Goal: Information Seeking & Learning: Learn about a topic

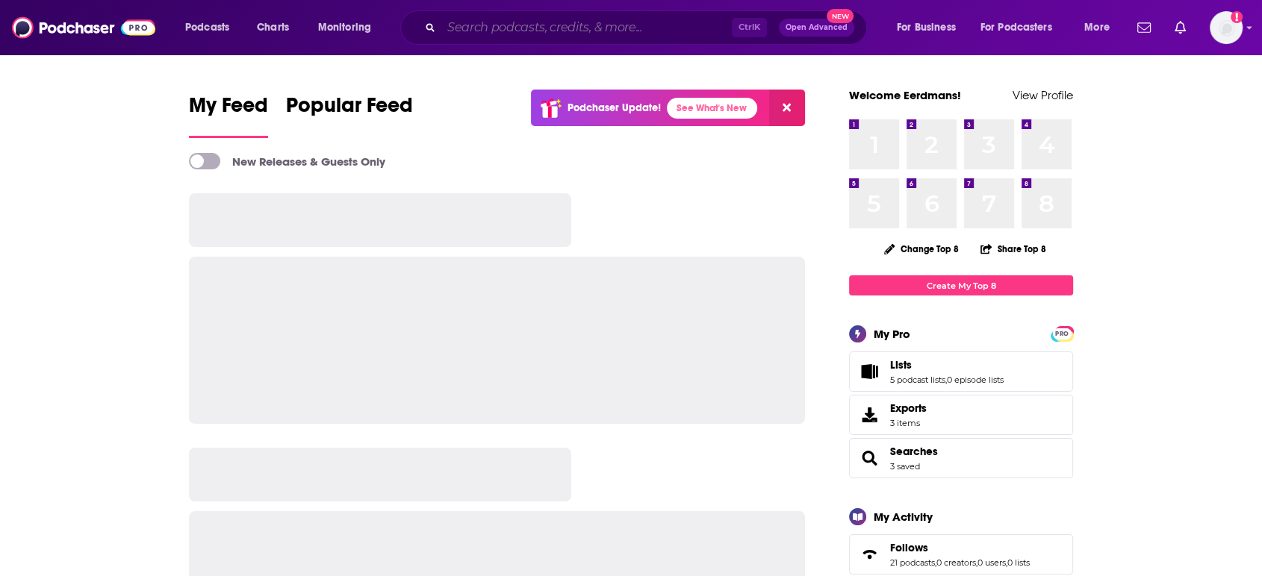
click at [594, 28] on input "Search podcasts, credits, & more..." at bounding box center [586, 28] width 290 height 24
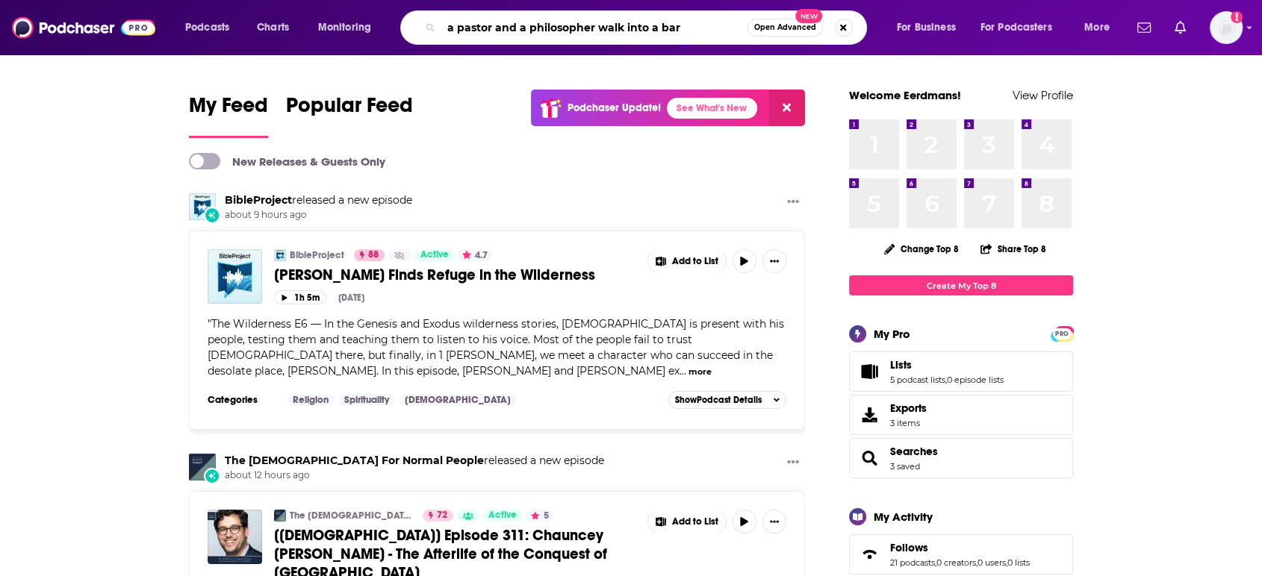
type input "a pastor and a philosopher walk into a bar"
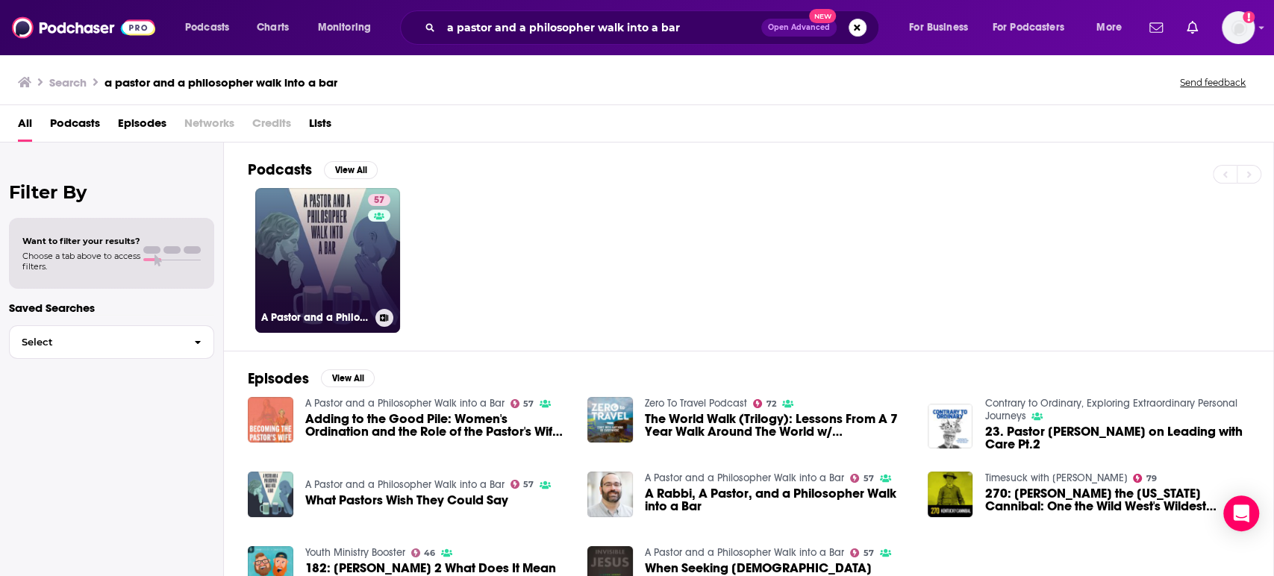
click at [329, 254] on link "57 A [DEMOGRAPHIC_DATA] and a Philosopher Walk into a Bar" at bounding box center [327, 260] width 145 height 145
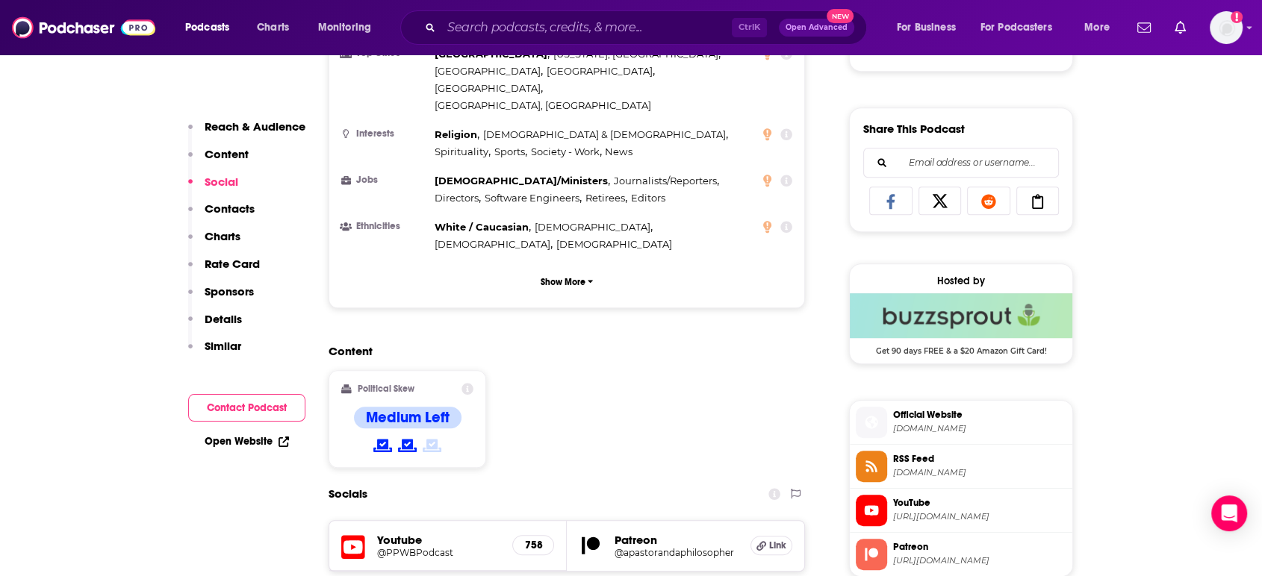
scroll to position [1106, 0]
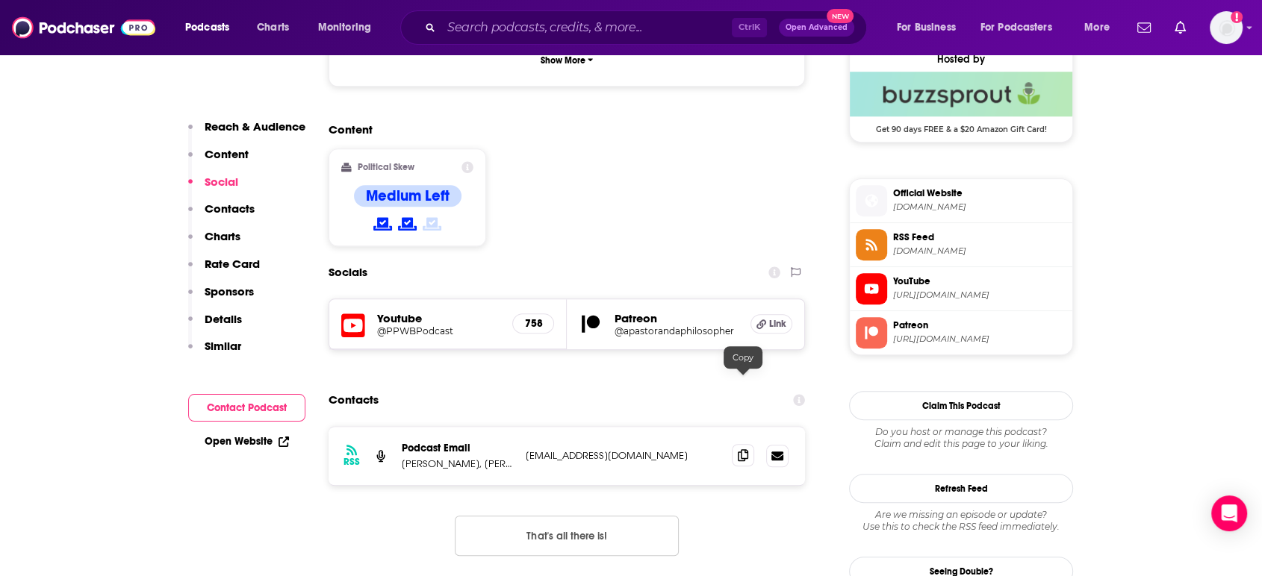
click at [745, 449] on icon at bounding box center [743, 455] width 10 height 12
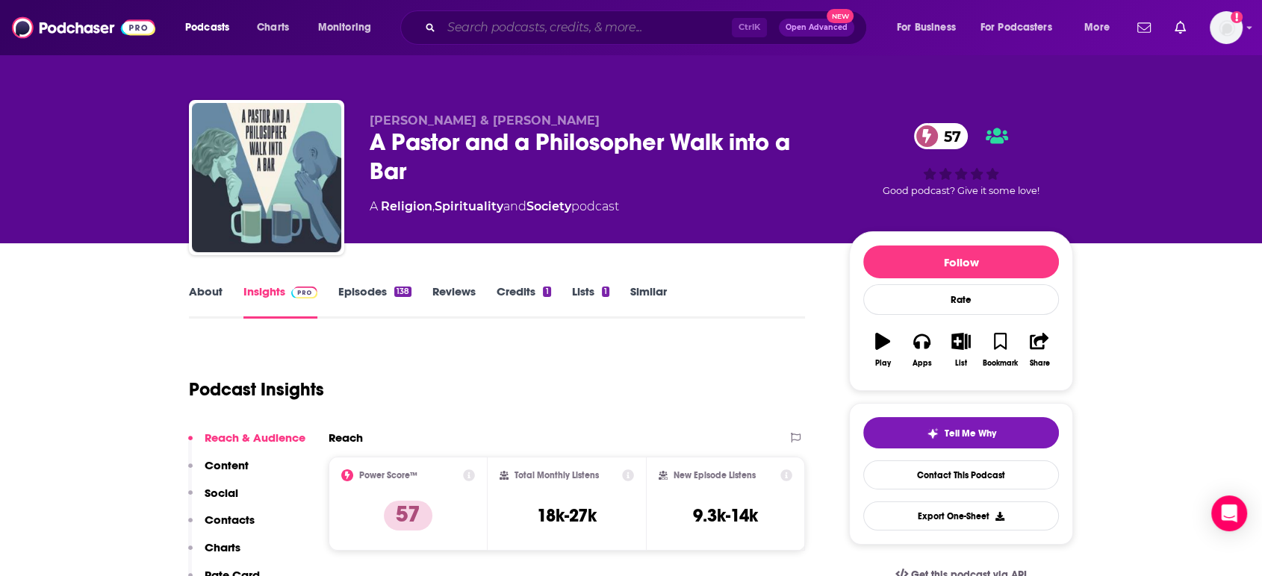
click at [530, 28] on input "Search podcasts, credits, & more..." at bounding box center [586, 28] width 290 height 24
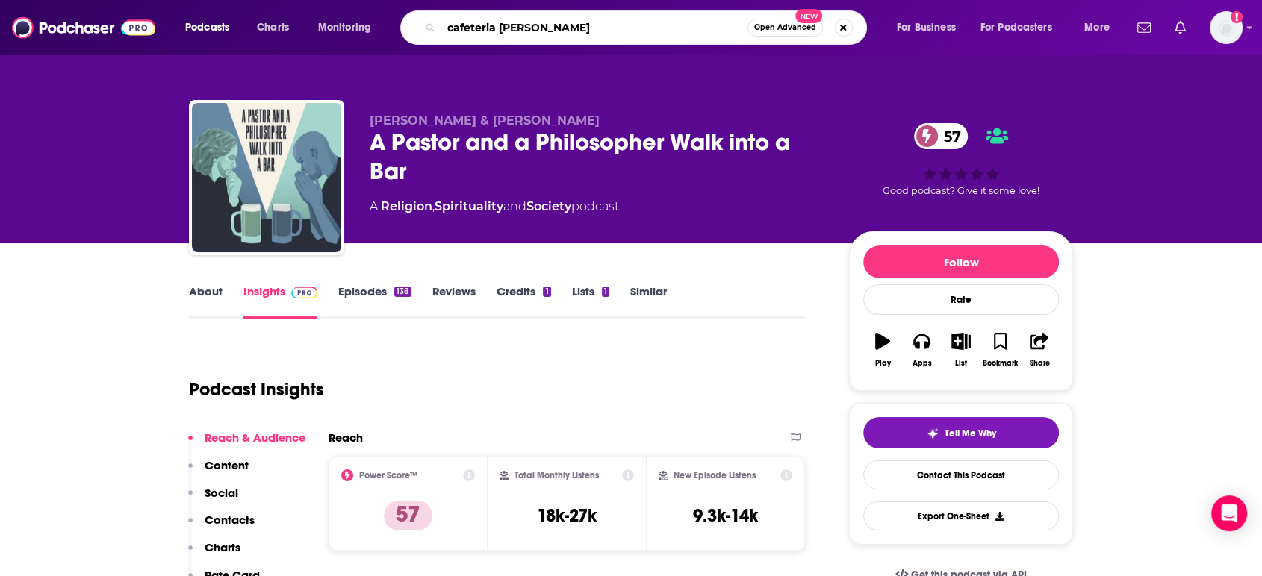
type input "cafeteria [DEMOGRAPHIC_DATA]"
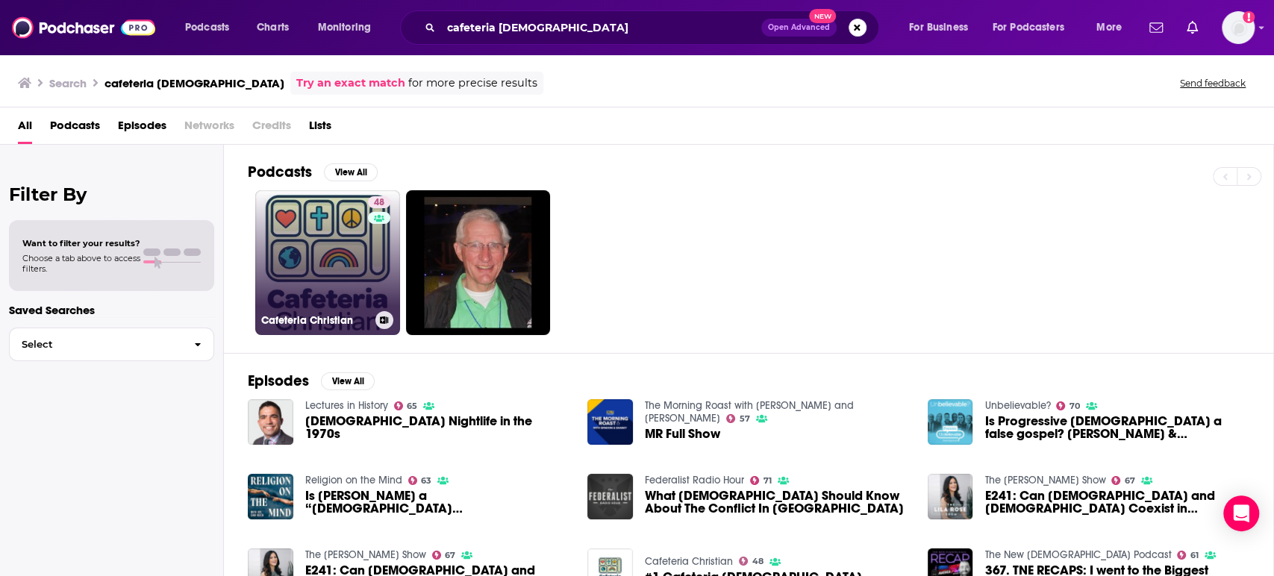
click at [333, 258] on link "48 Cafeteria Christian" at bounding box center [327, 262] width 145 height 145
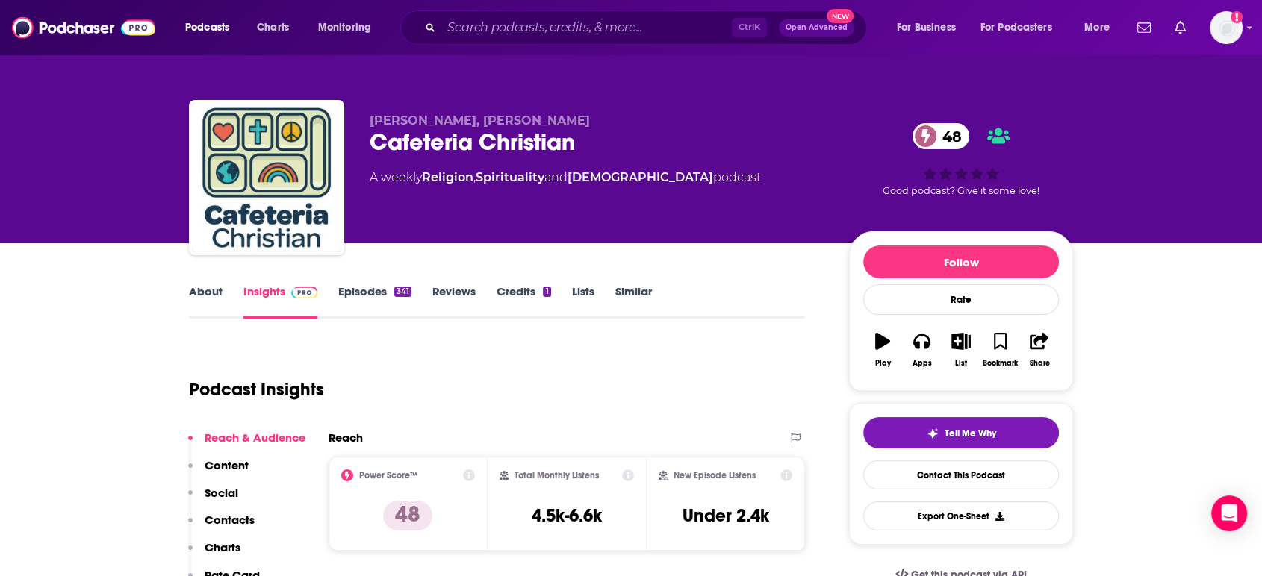
click at [198, 302] on link "About" at bounding box center [206, 301] width 34 height 34
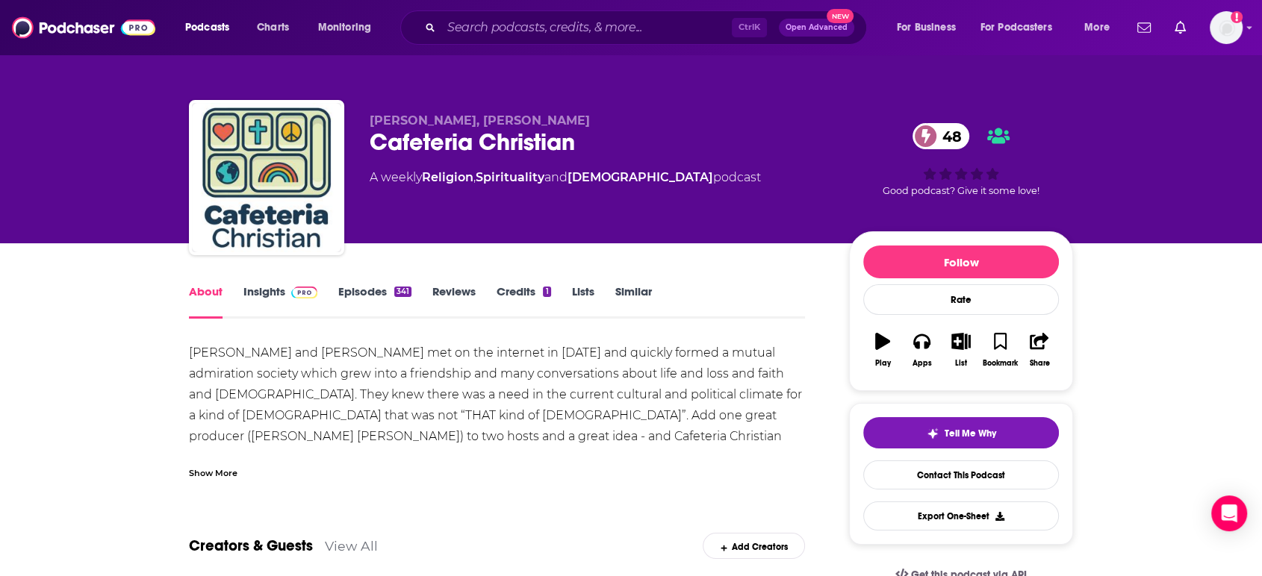
click at [222, 470] on div "Show More" at bounding box center [213, 472] width 49 height 14
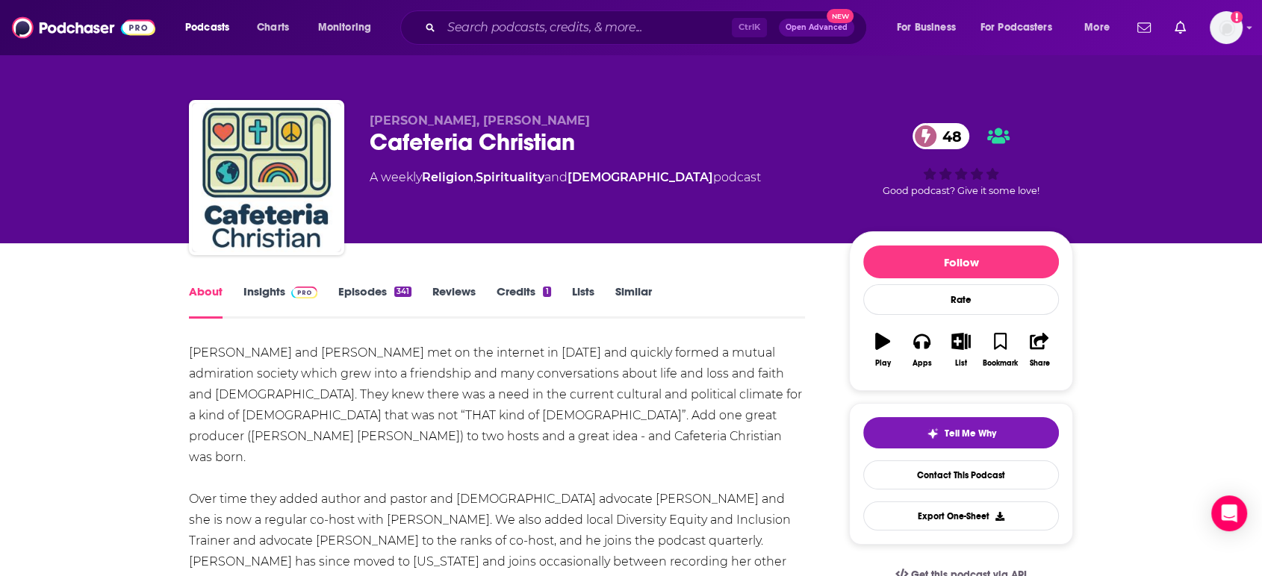
click at [352, 285] on link "Episodes 341" at bounding box center [374, 301] width 73 height 34
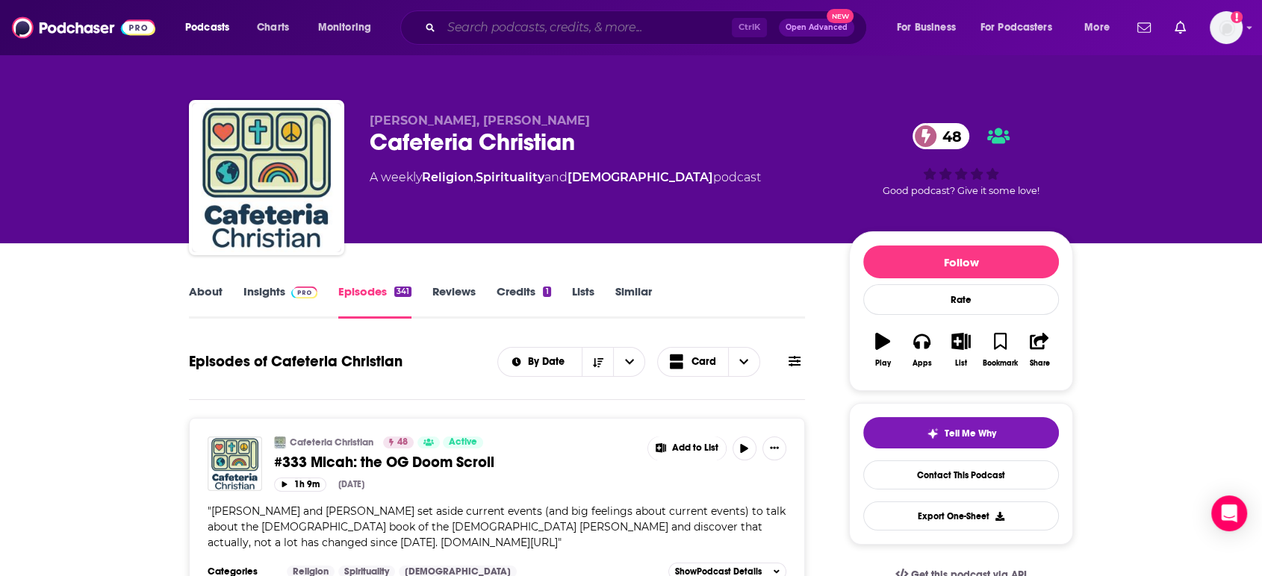
click at [549, 33] on input "Search podcasts, credits, & more..." at bounding box center [586, 28] width 290 height 24
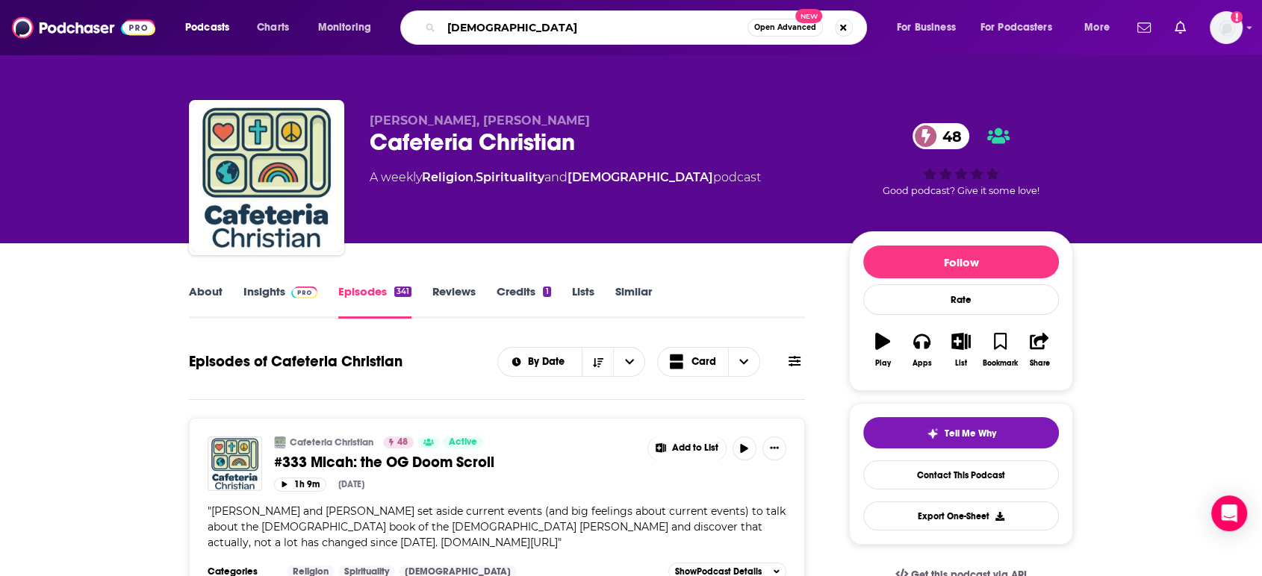
type input "[DEMOGRAPHIC_DATA]"
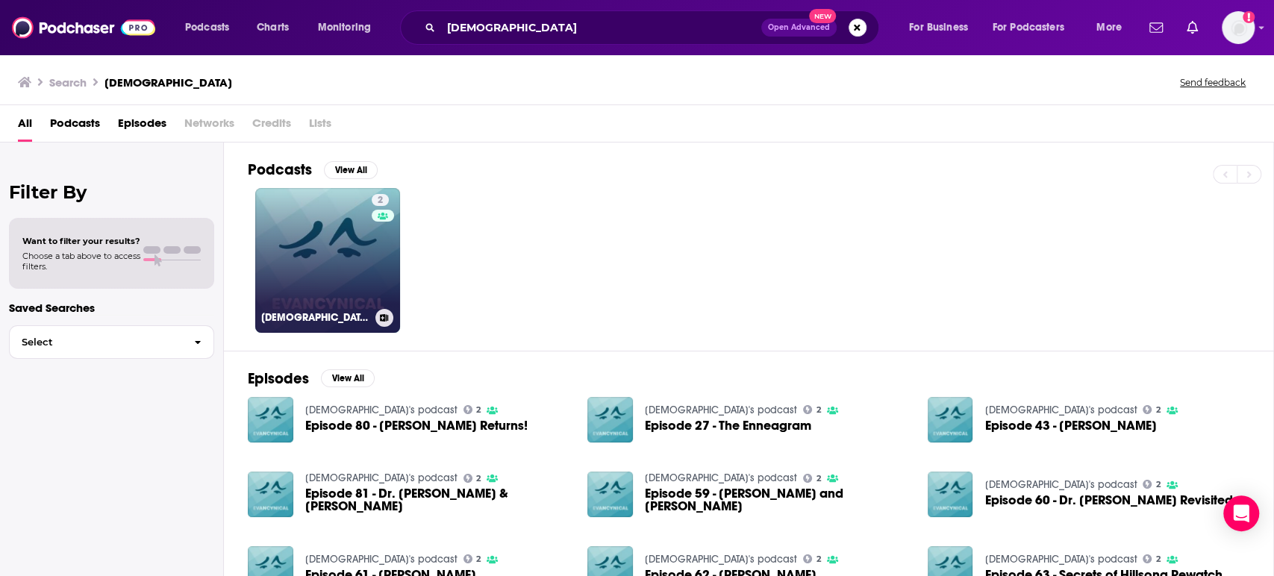
click at [324, 290] on link "2 evancynical's podcast" at bounding box center [327, 260] width 145 height 145
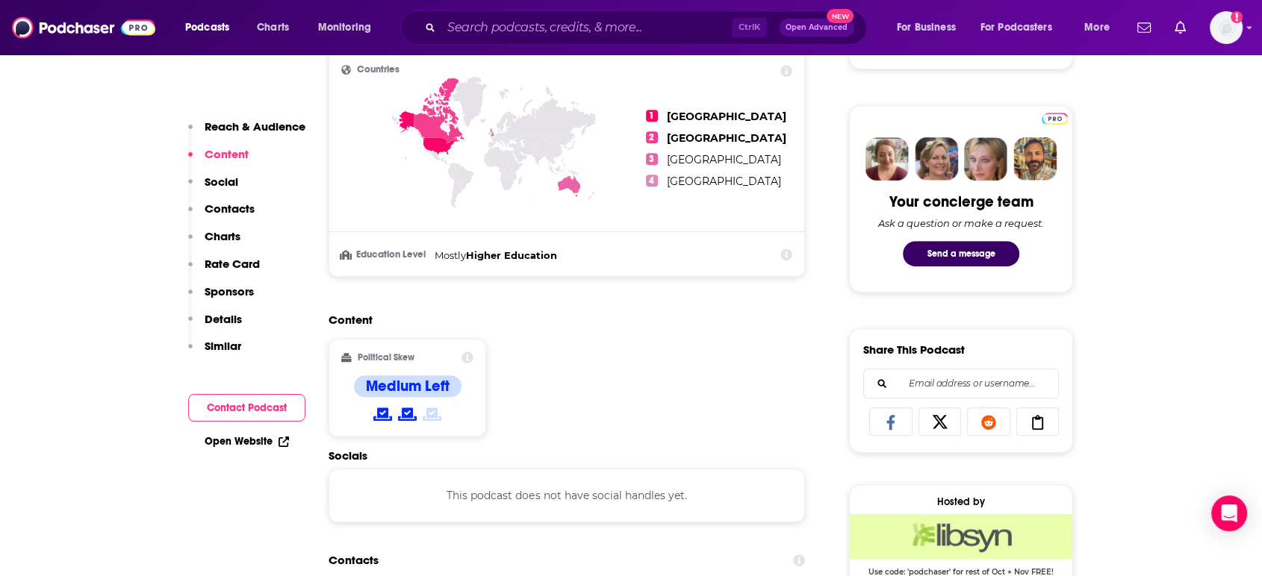
scroll to position [884, 0]
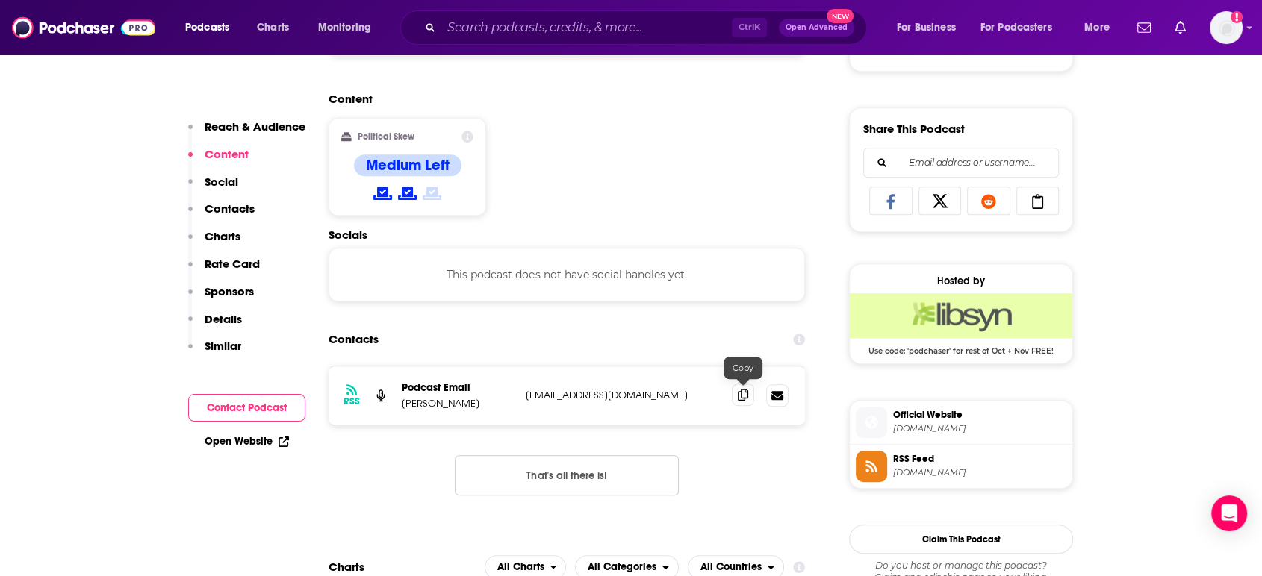
click at [741, 393] on icon at bounding box center [743, 395] width 10 height 12
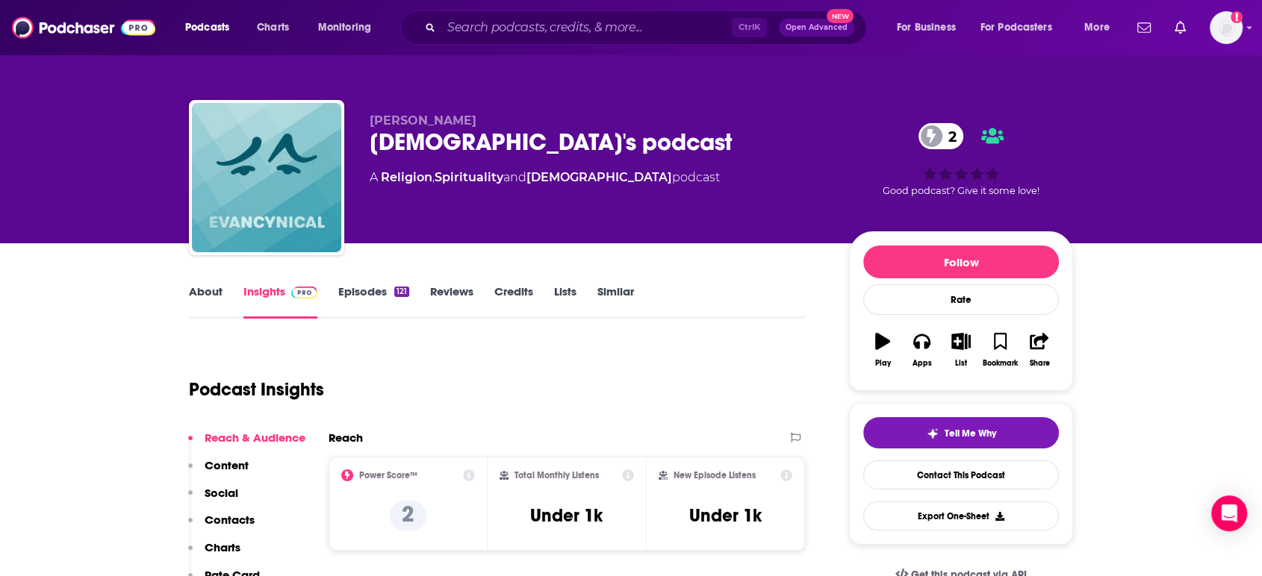
click at [348, 288] on link "Episodes 121" at bounding box center [373, 301] width 71 height 34
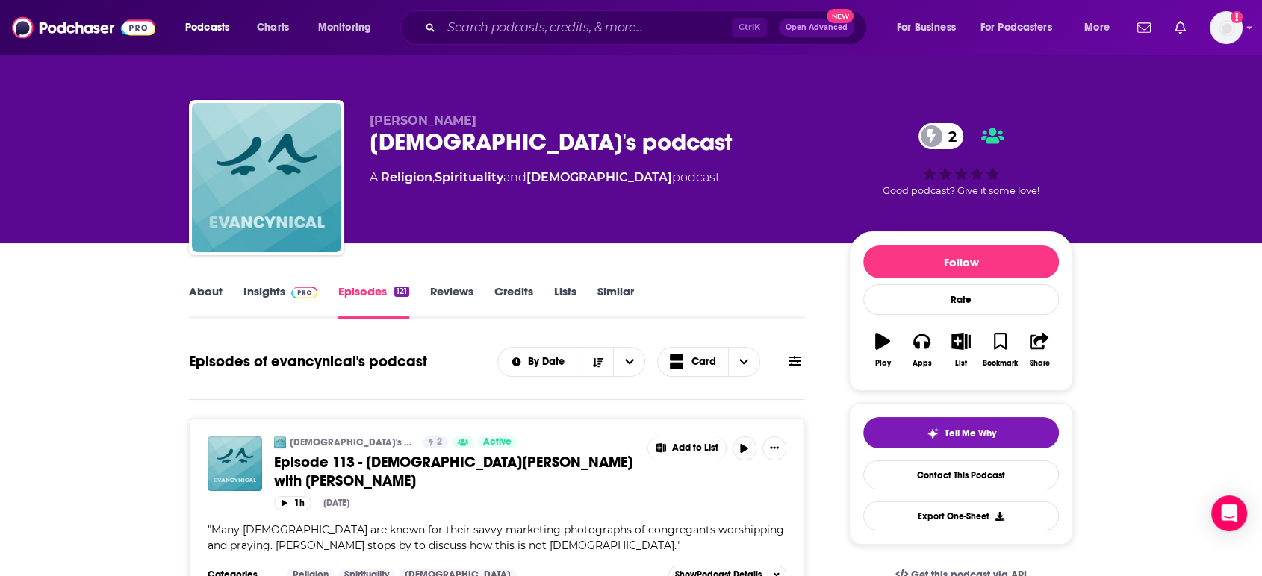
scroll to position [221, 0]
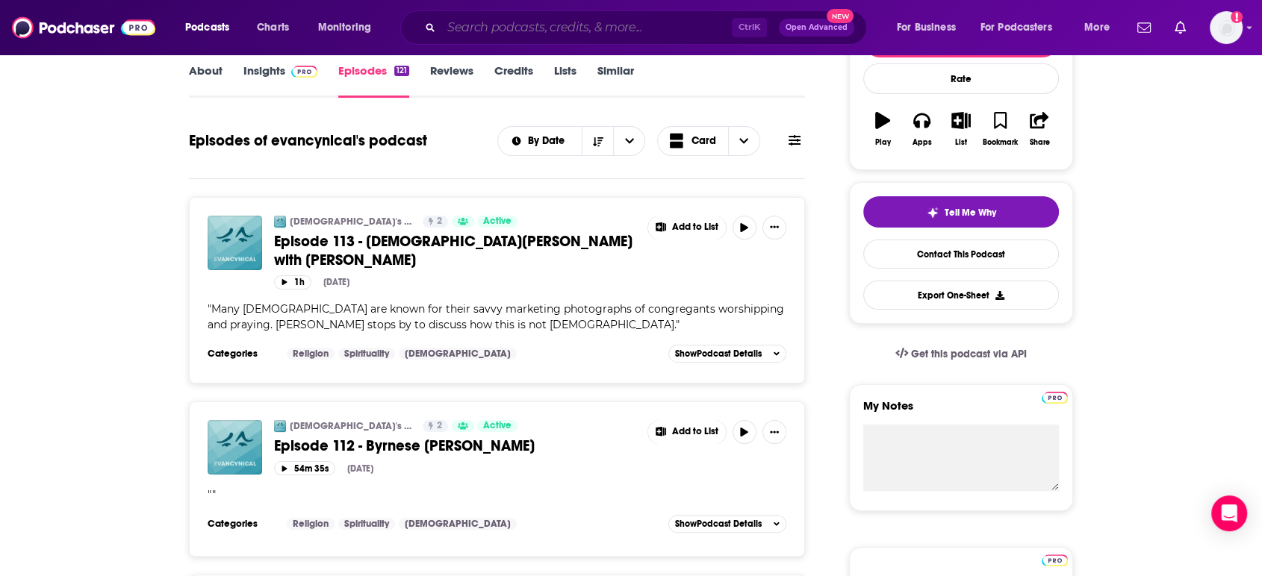
click at [547, 25] on input "Search podcasts, credits, & more..." at bounding box center [586, 28] width 290 height 24
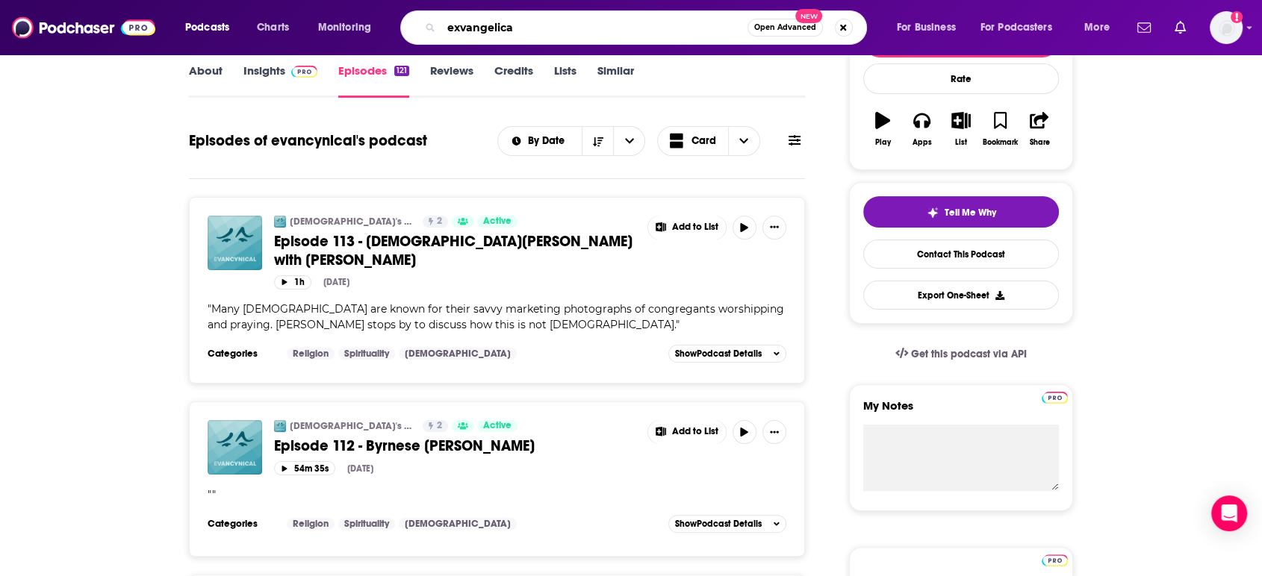
type input "exvangelical"
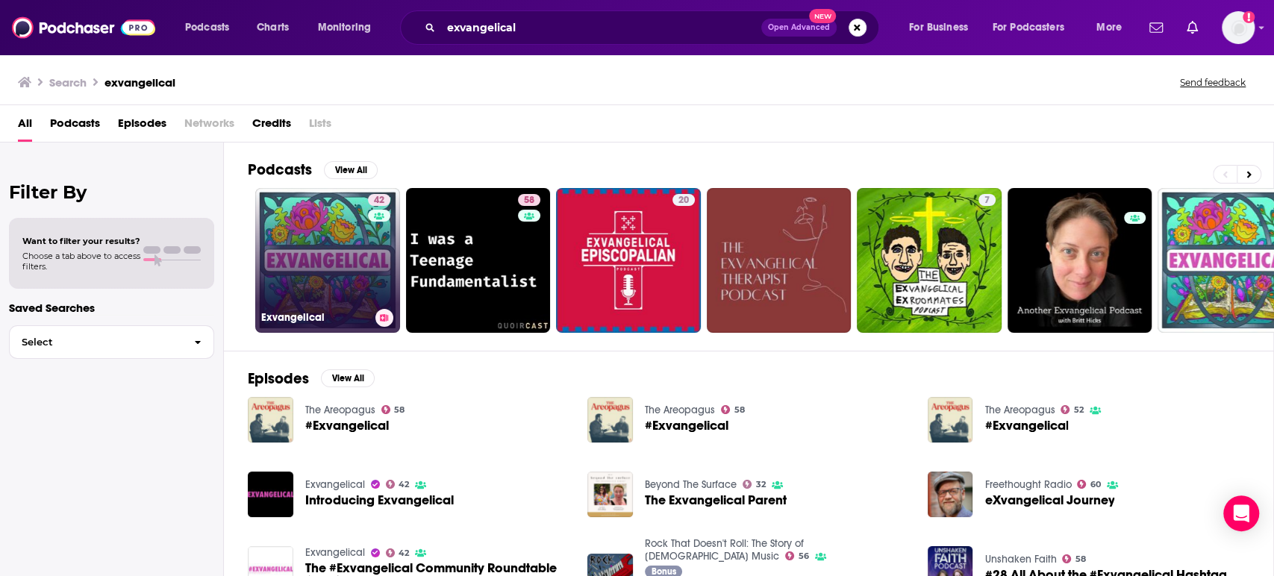
click at [292, 235] on link "42 Exvangelical" at bounding box center [327, 260] width 145 height 145
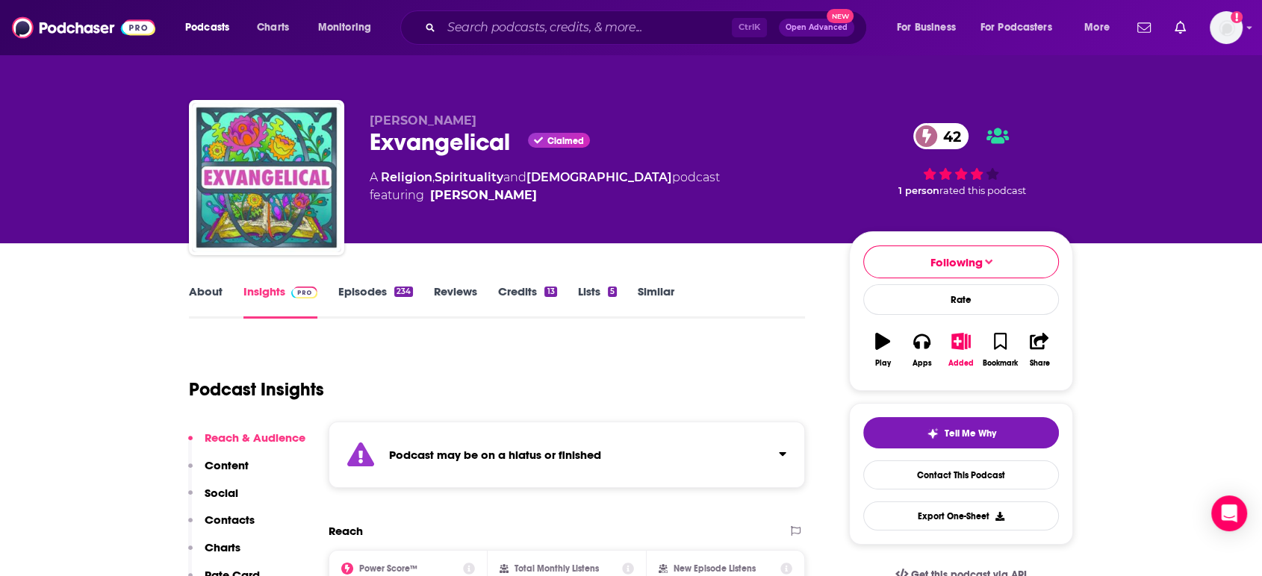
click at [357, 289] on link "Episodes 234" at bounding box center [375, 301] width 75 height 34
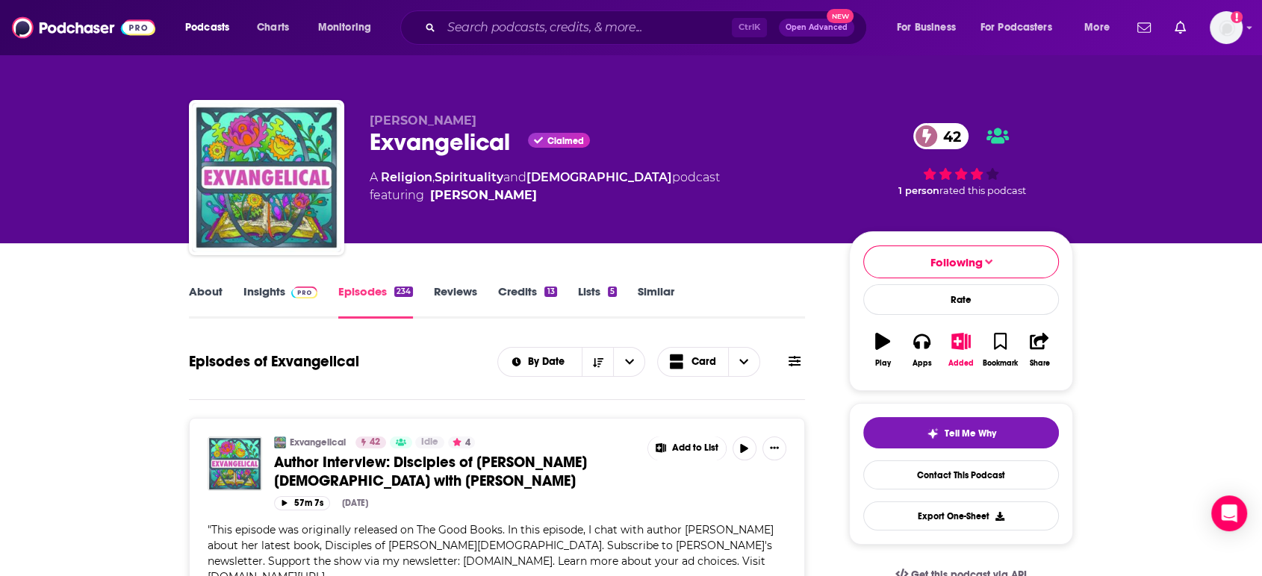
click at [253, 300] on link "Insights" at bounding box center [280, 301] width 74 height 34
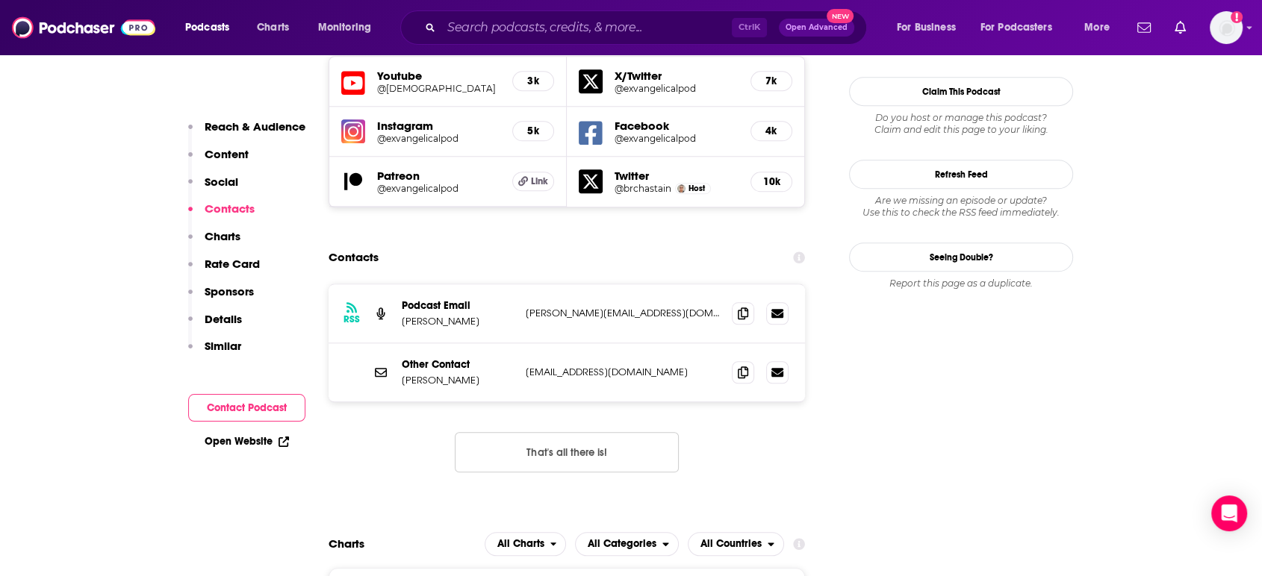
scroll to position [1548, 0]
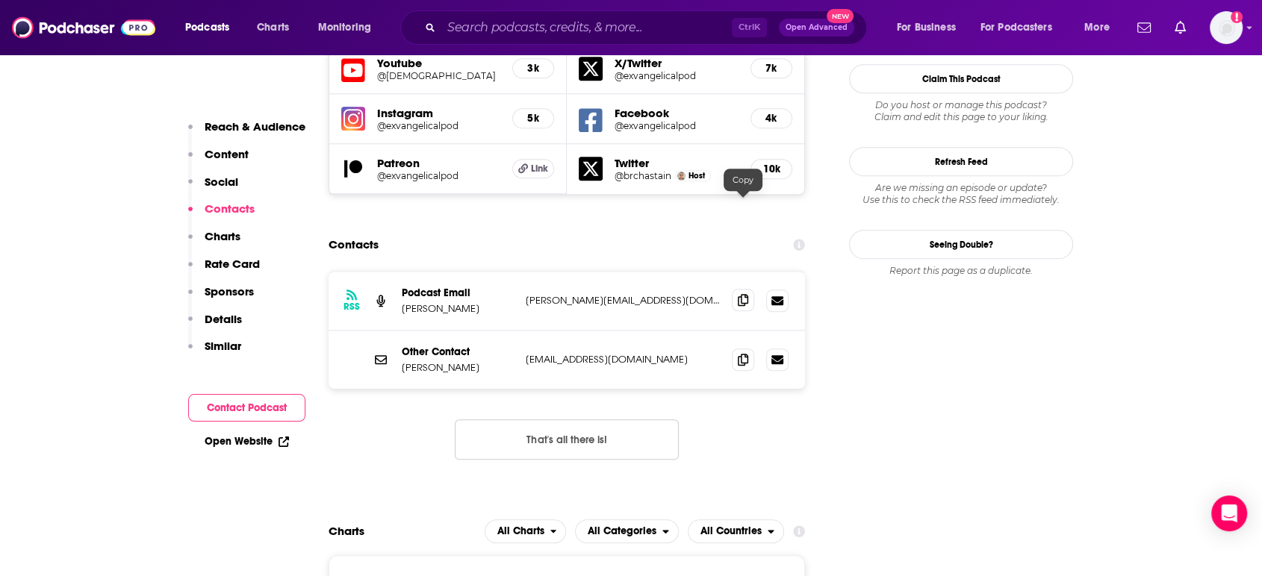
click at [738, 294] on icon at bounding box center [743, 300] width 10 height 12
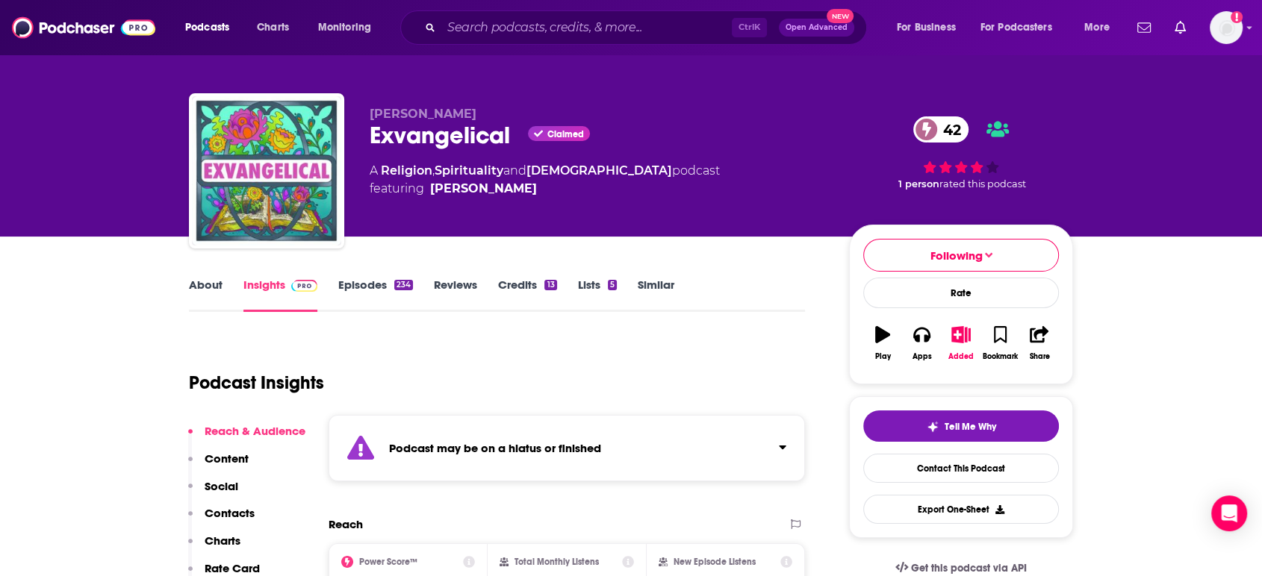
scroll to position [0, 0]
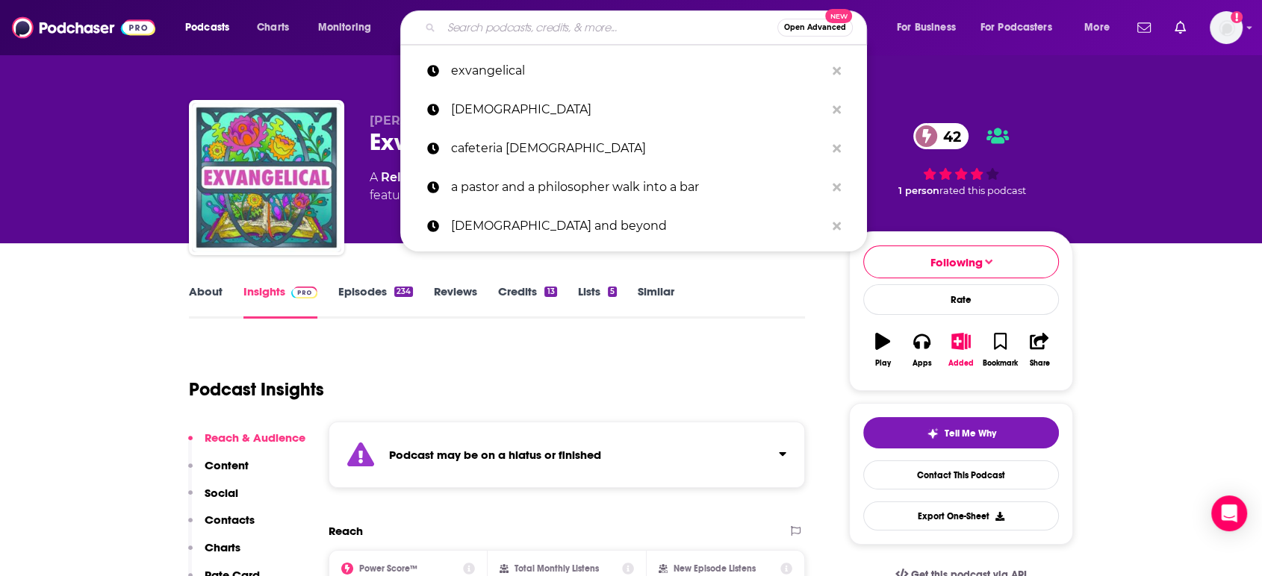
click at [600, 16] on input "Search podcasts, credits, & more..." at bounding box center [609, 28] width 336 height 24
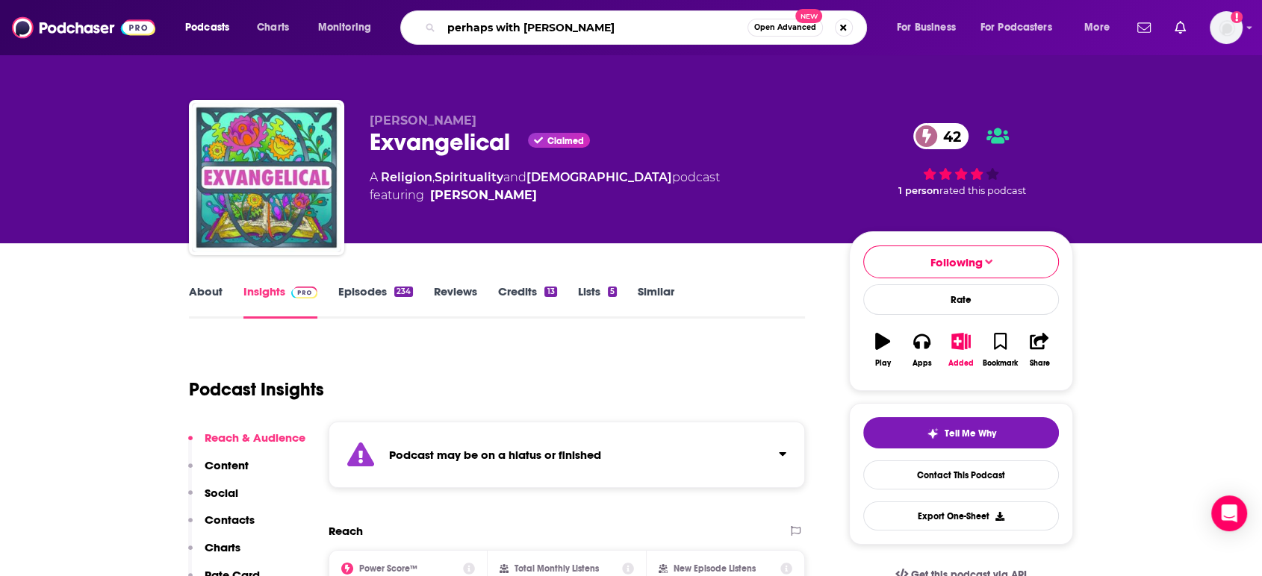
type input "perhaps with [PERSON_NAME]"
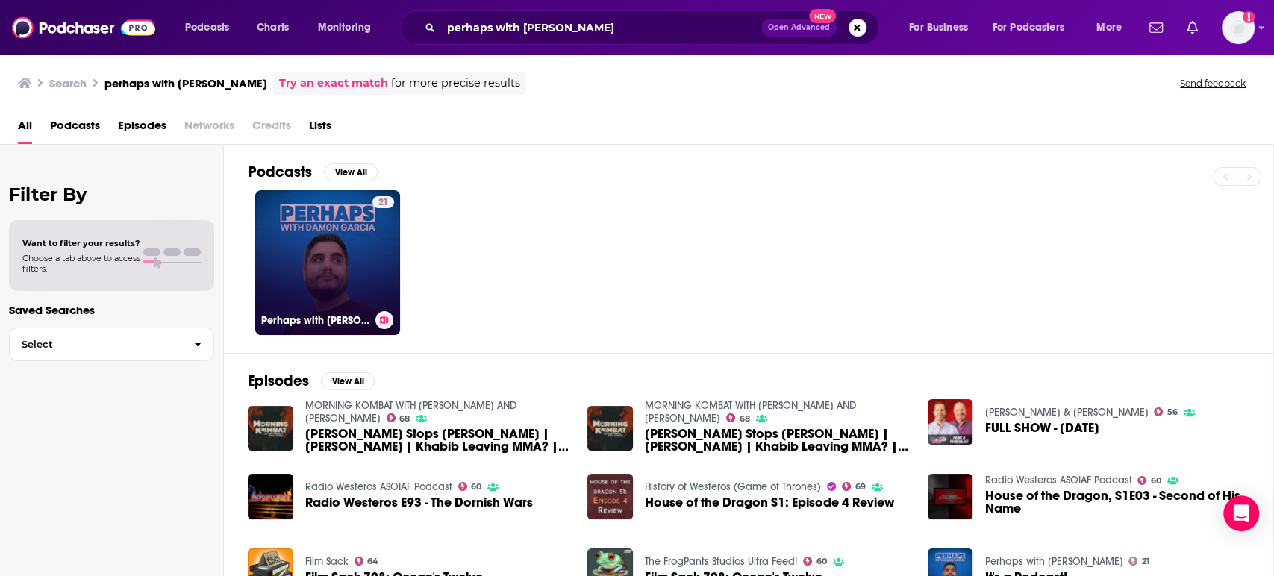
click at [359, 290] on link "21 Perhaps with [PERSON_NAME]" at bounding box center [327, 262] width 145 height 145
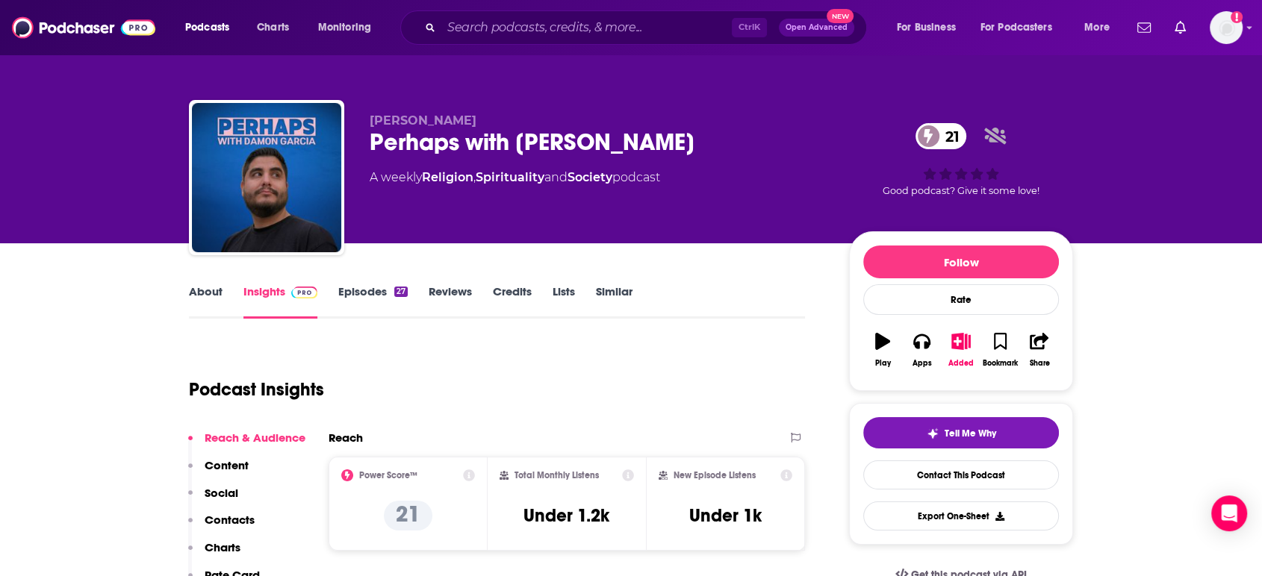
click at [197, 293] on link "About" at bounding box center [206, 301] width 34 height 34
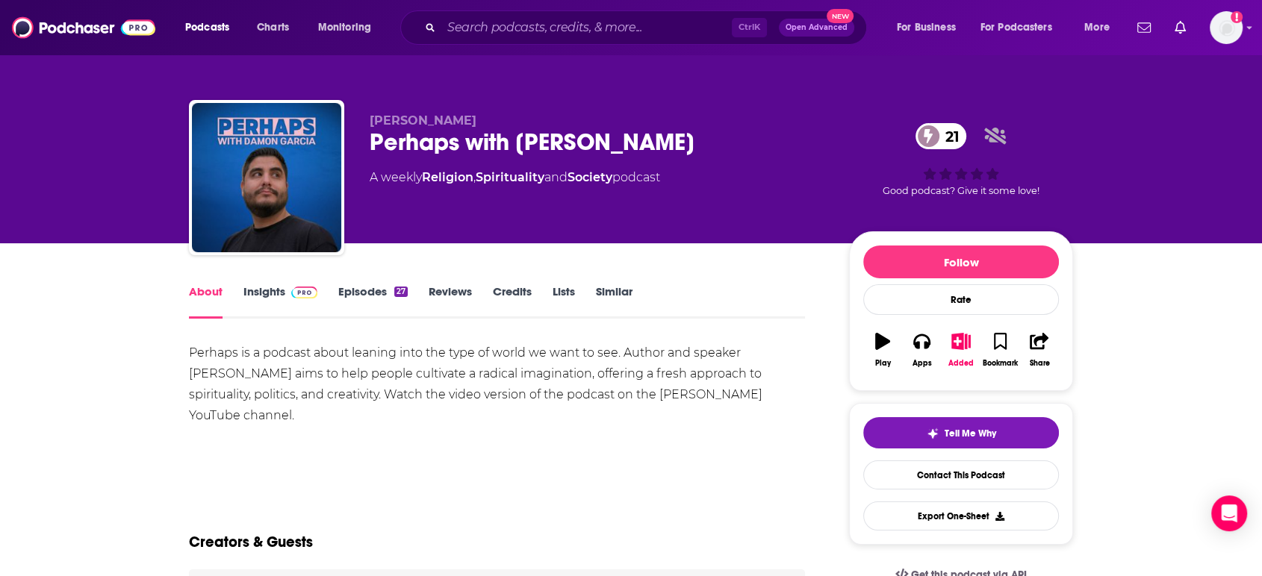
click at [372, 290] on link "Episodes 27" at bounding box center [372, 301] width 69 height 34
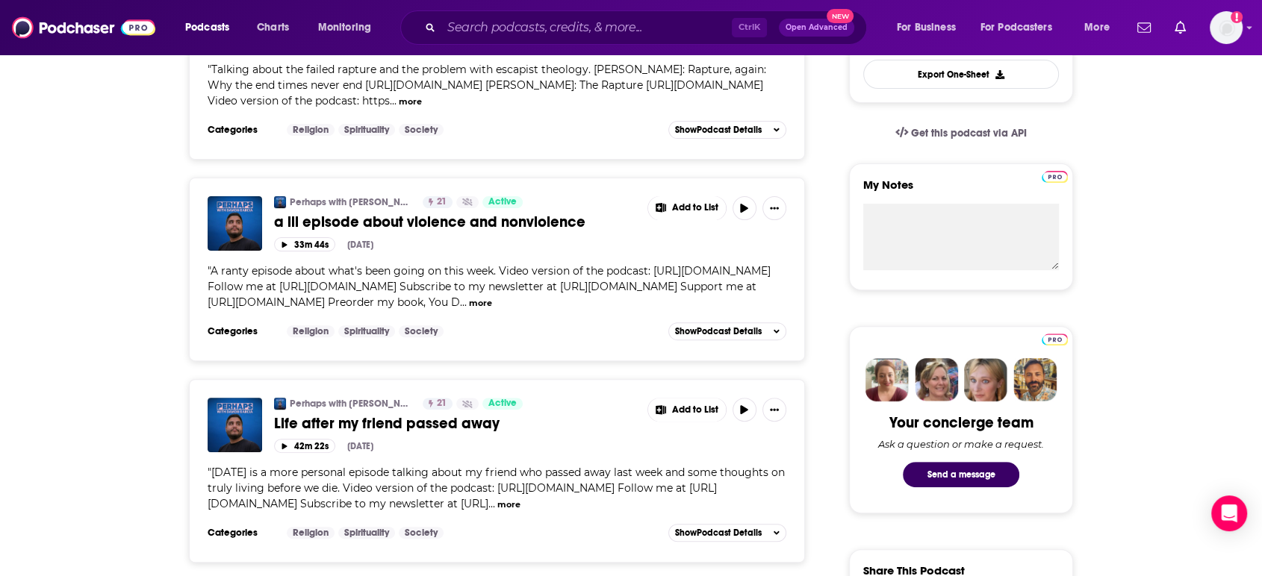
scroll to position [663, 0]
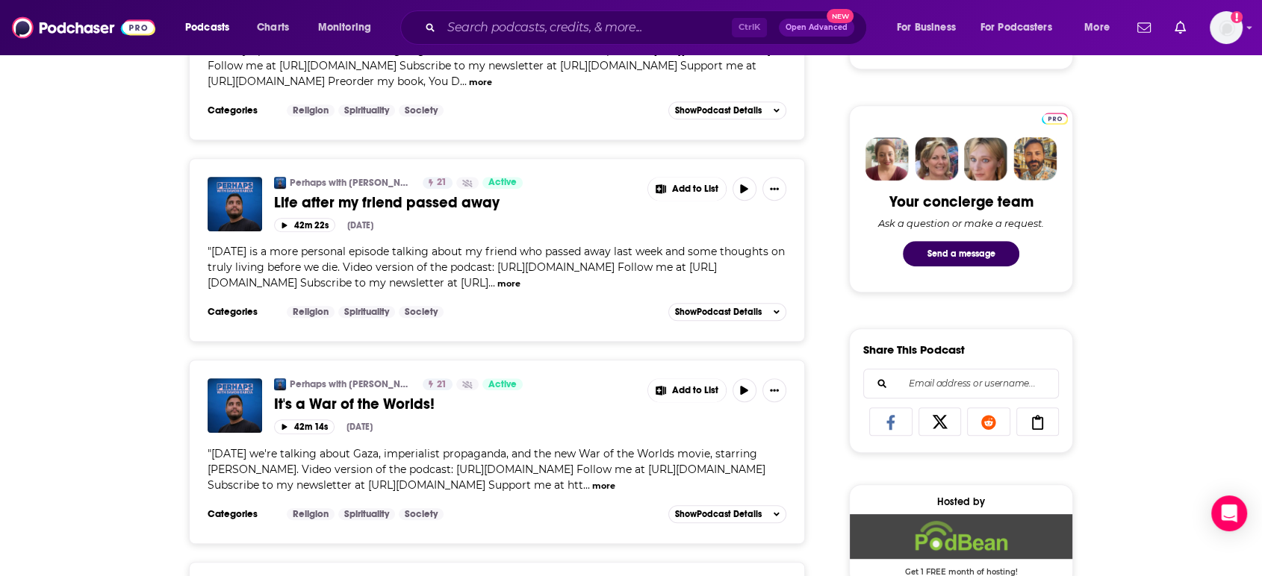
click at [497, 290] on button "more" at bounding box center [508, 284] width 23 height 13
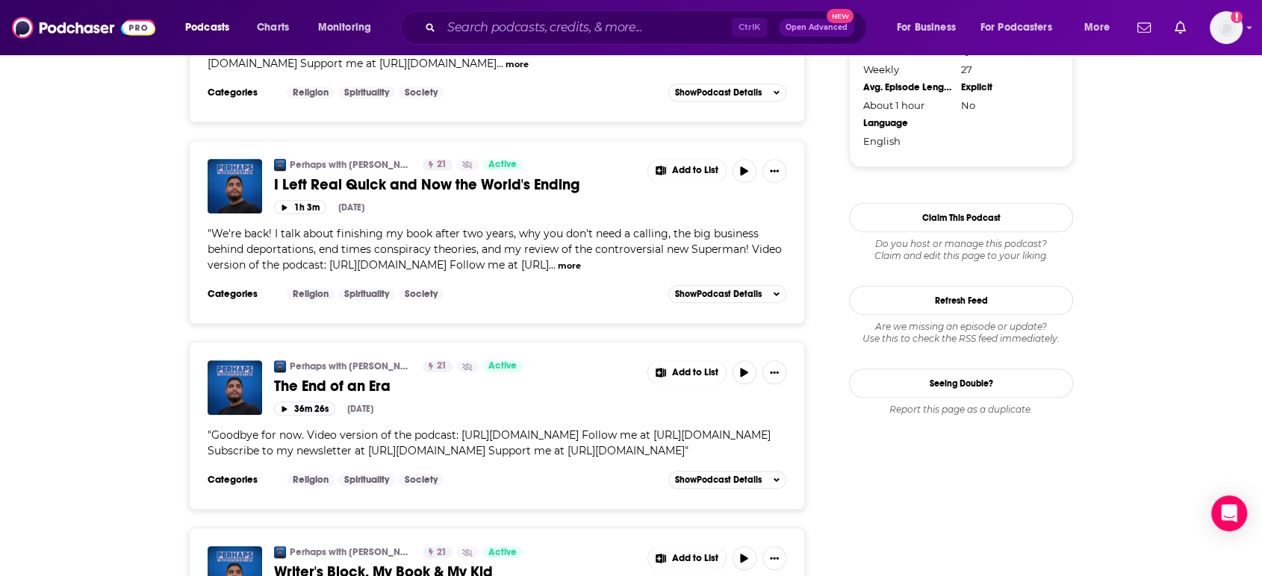
scroll to position [1548, 0]
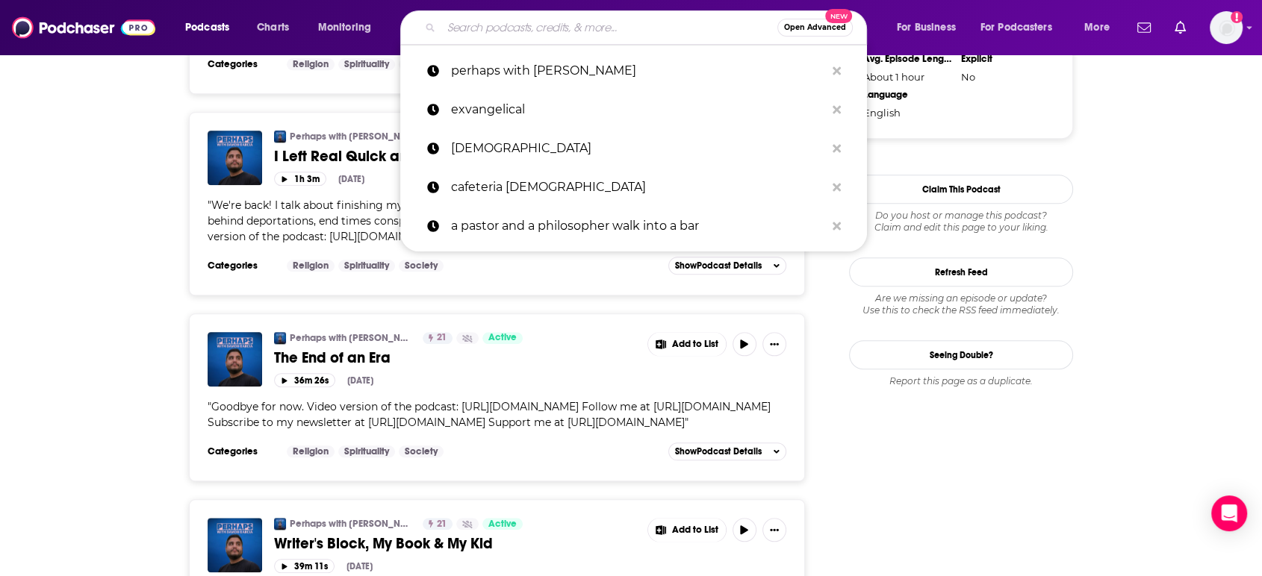
click at [635, 24] on input "Search podcasts, credits, & more..." at bounding box center [609, 28] width 336 height 24
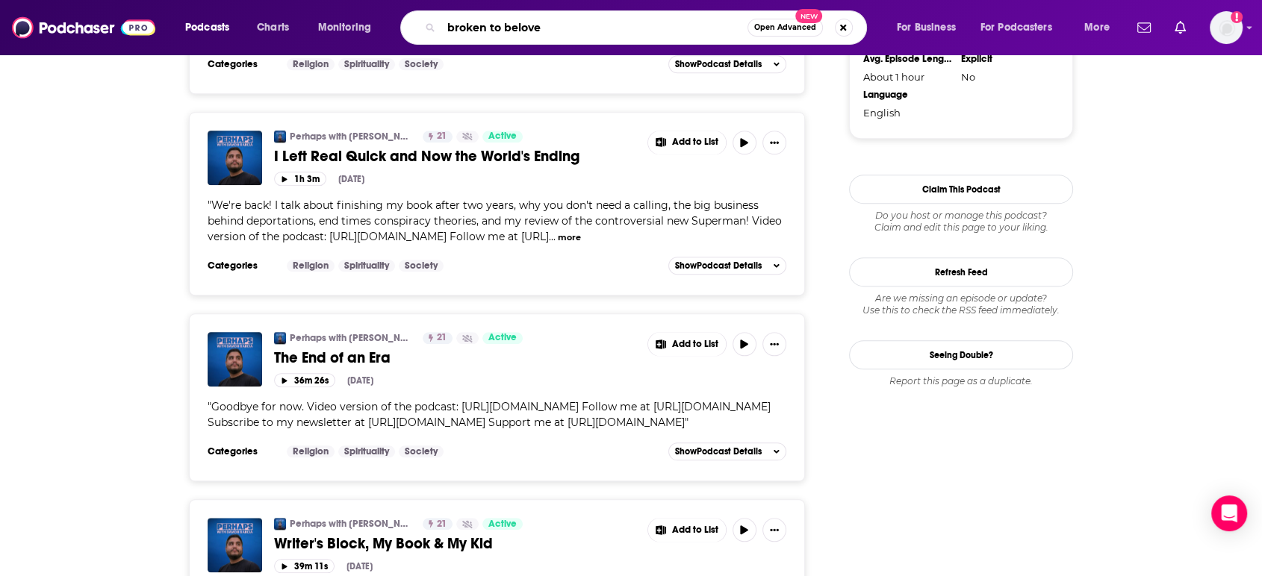
type input "broken to beloved"
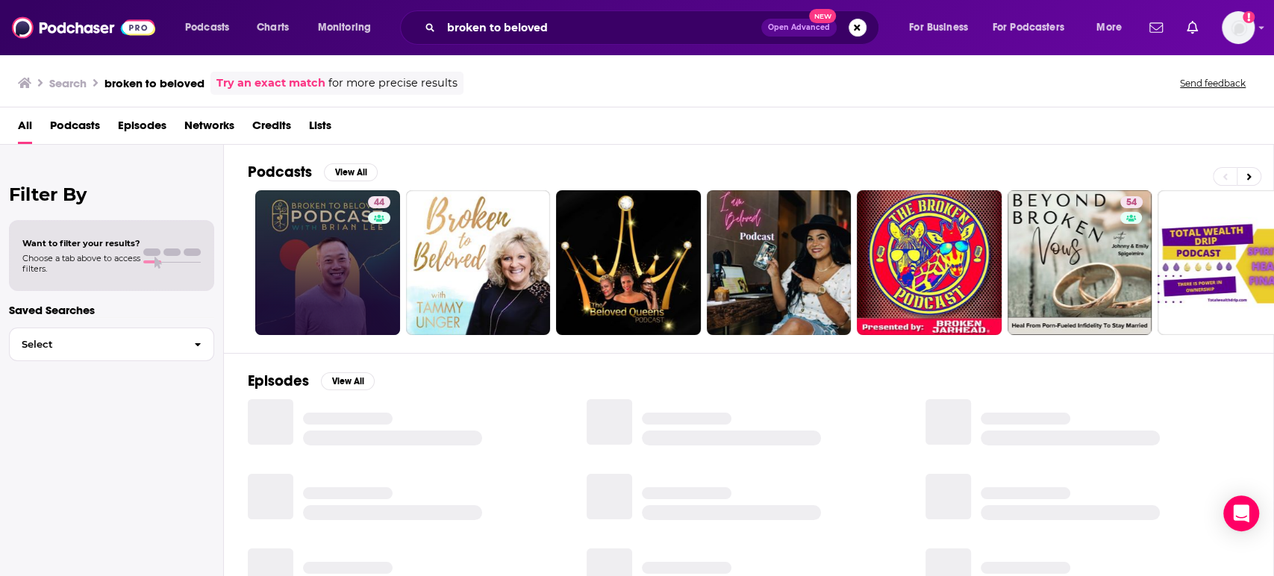
click at [343, 240] on link "44" at bounding box center [327, 262] width 145 height 145
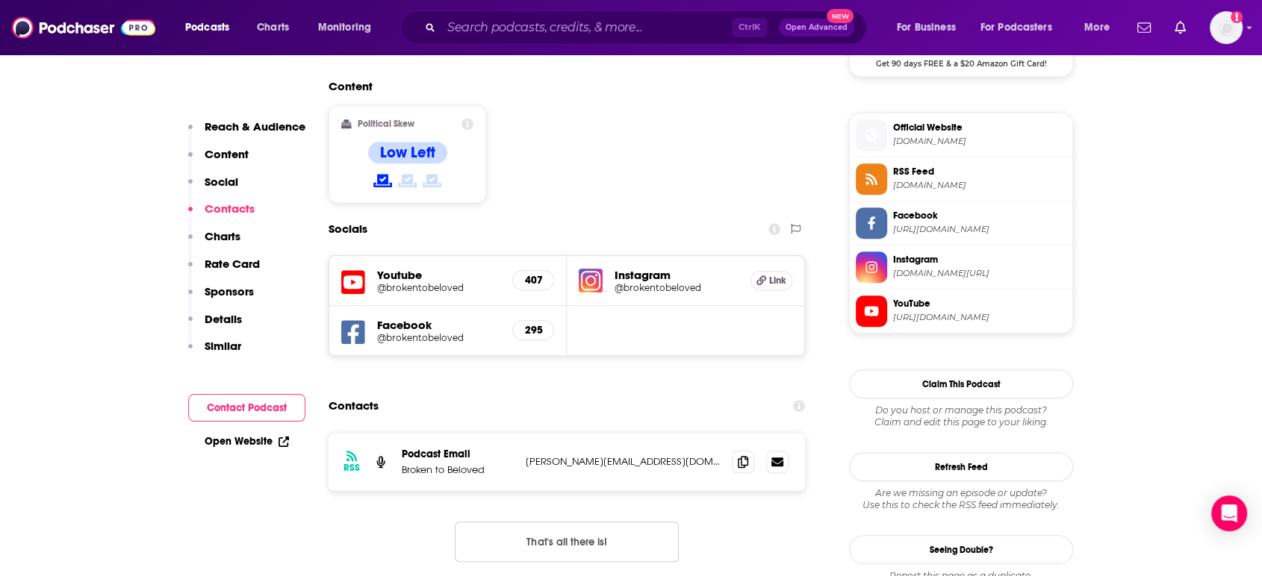
scroll to position [1327, 0]
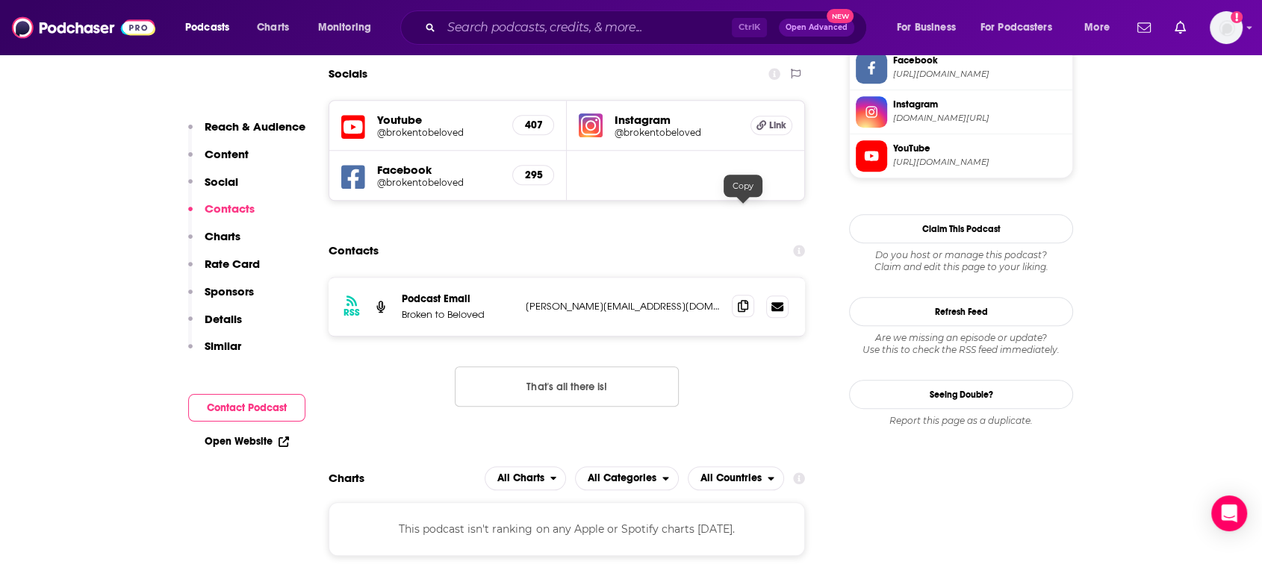
click at [745, 300] on icon at bounding box center [743, 306] width 10 height 12
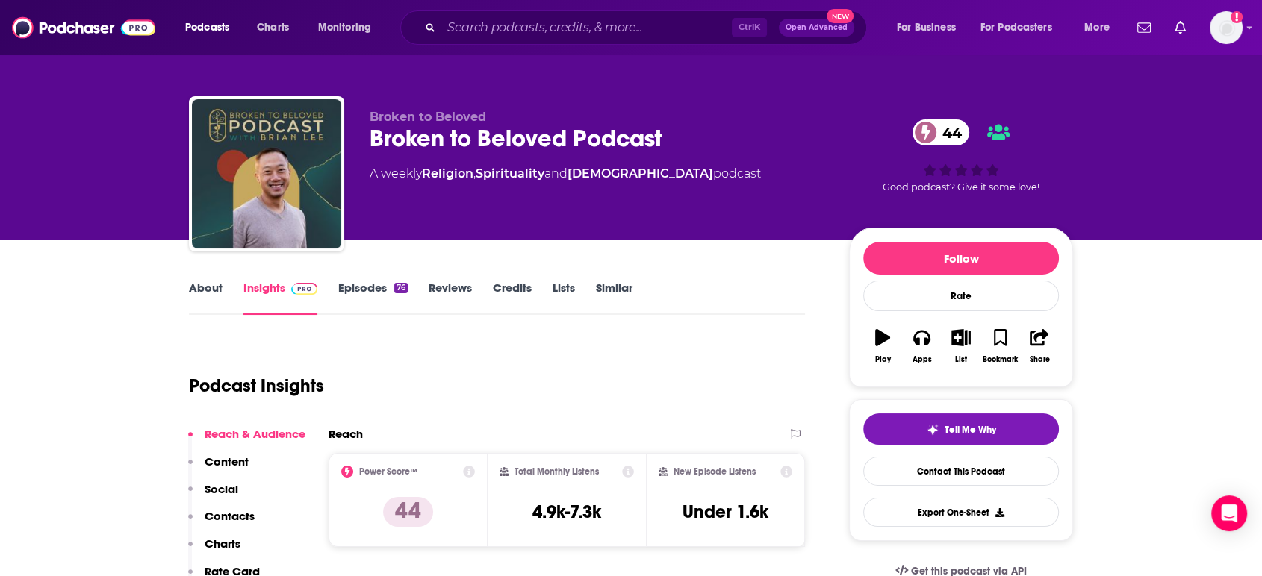
scroll to position [0, 0]
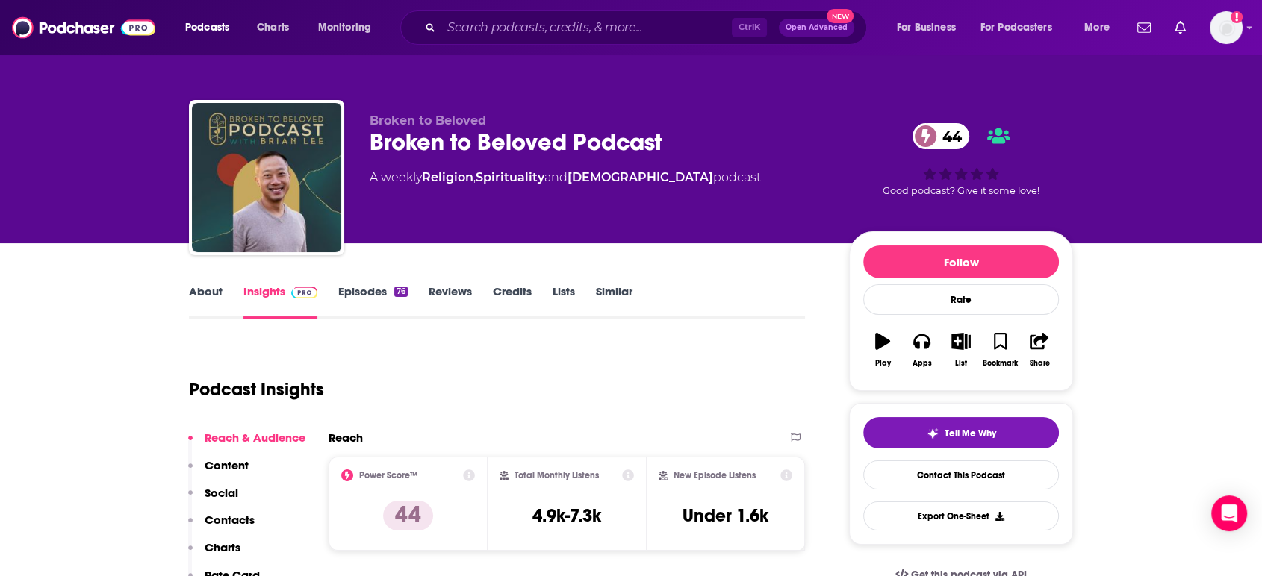
click at [206, 303] on link "About" at bounding box center [206, 301] width 34 height 34
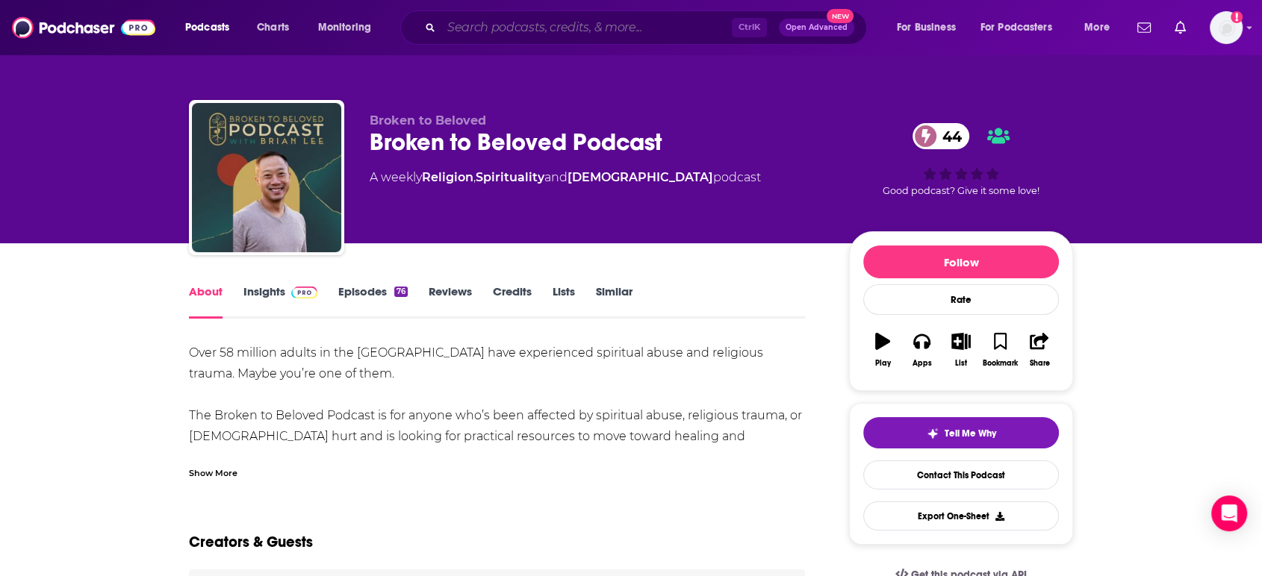
click at [529, 29] on input "Search podcasts, credits, & more..." at bounding box center [586, 28] width 290 height 24
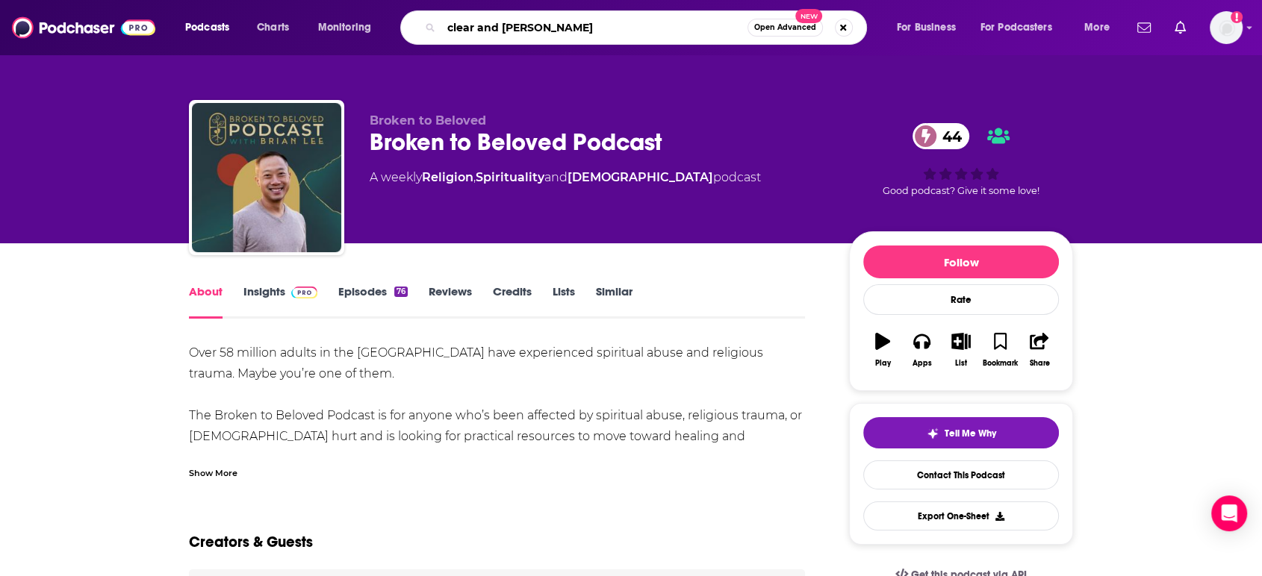
type input "clear and loud"
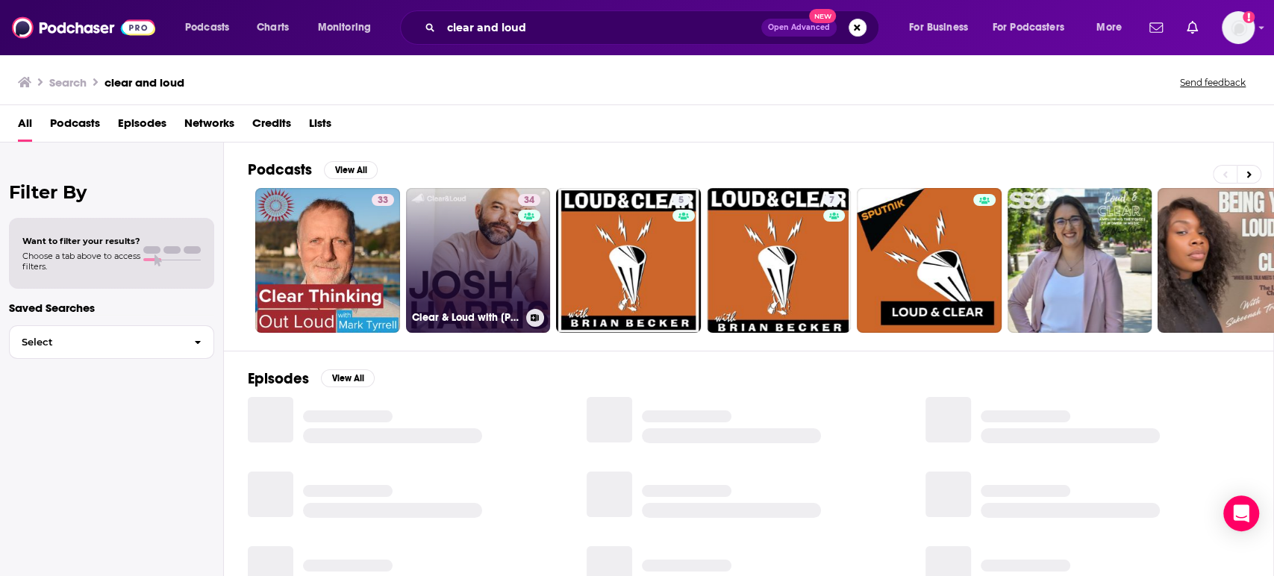
click at [467, 257] on link "34 Clear & Loud with [PERSON_NAME]" at bounding box center [478, 260] width 145 height 145
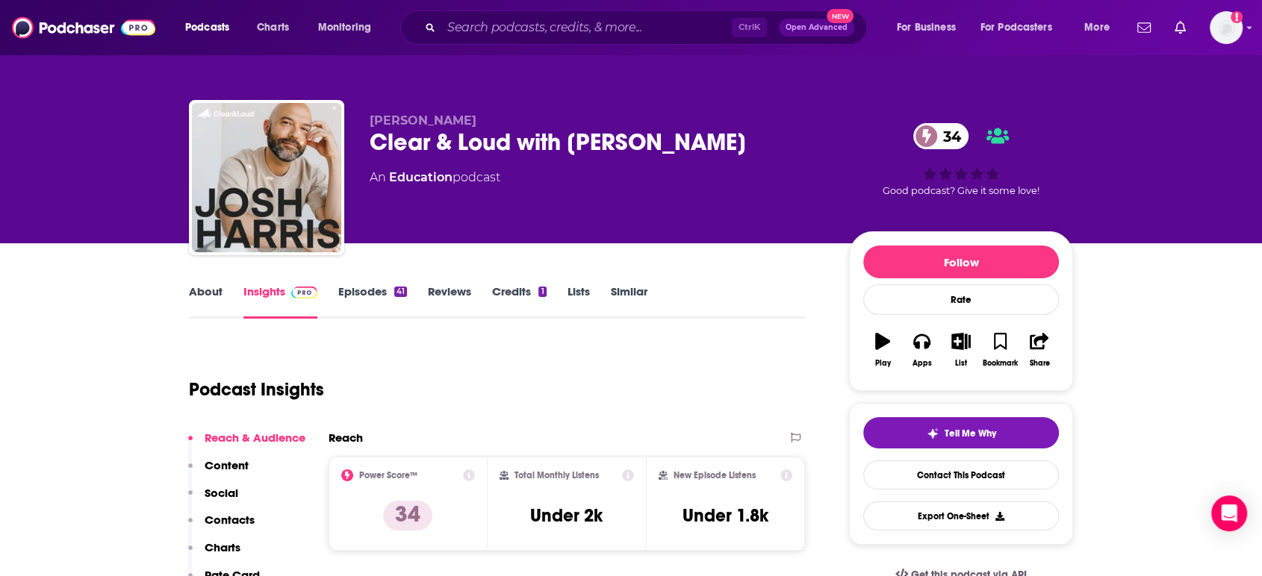
click at [213, 297] on link "About" at bounding box center [206, 301] width 34 height 34
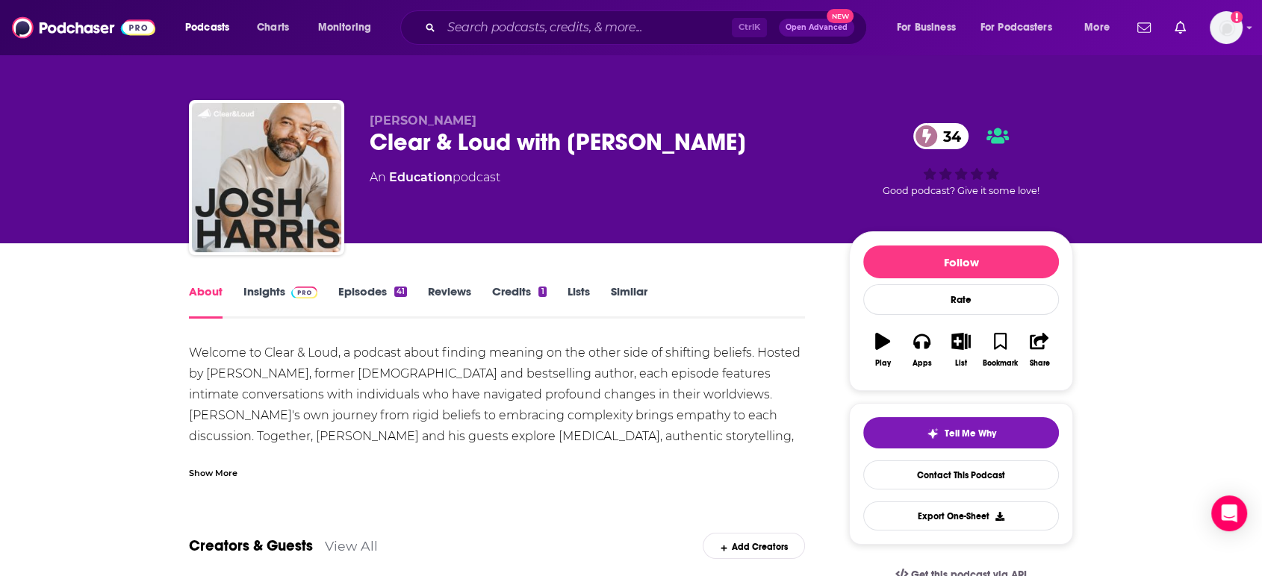
click at [287, 294] on span at bounding box center [301, 291] width 32 height 14
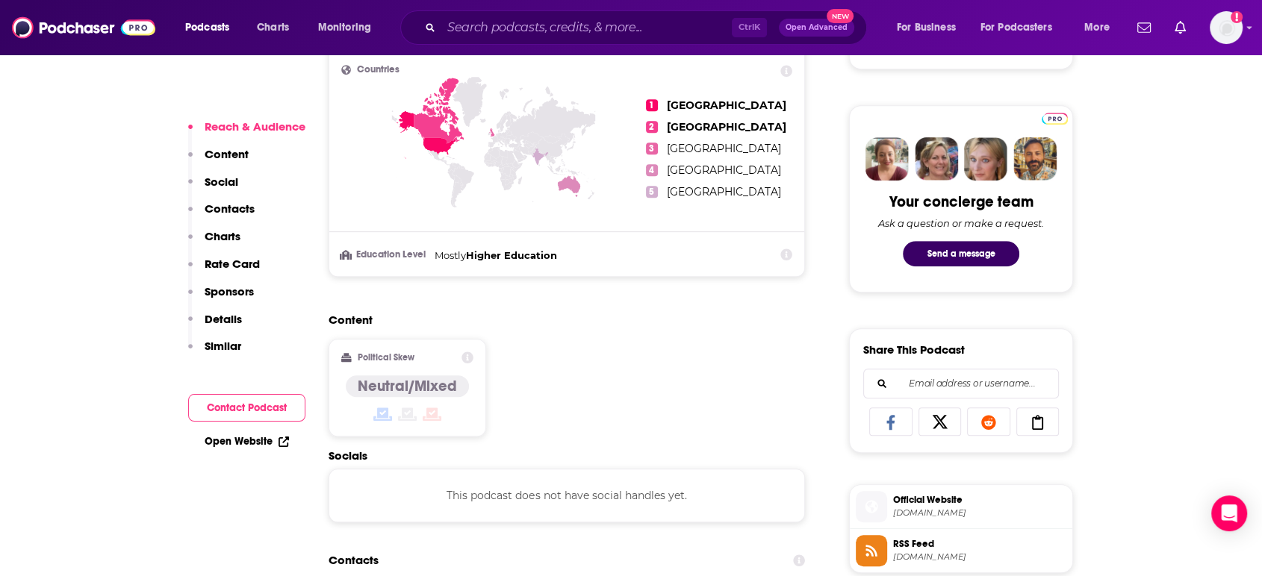
scroll to position [884, 0]
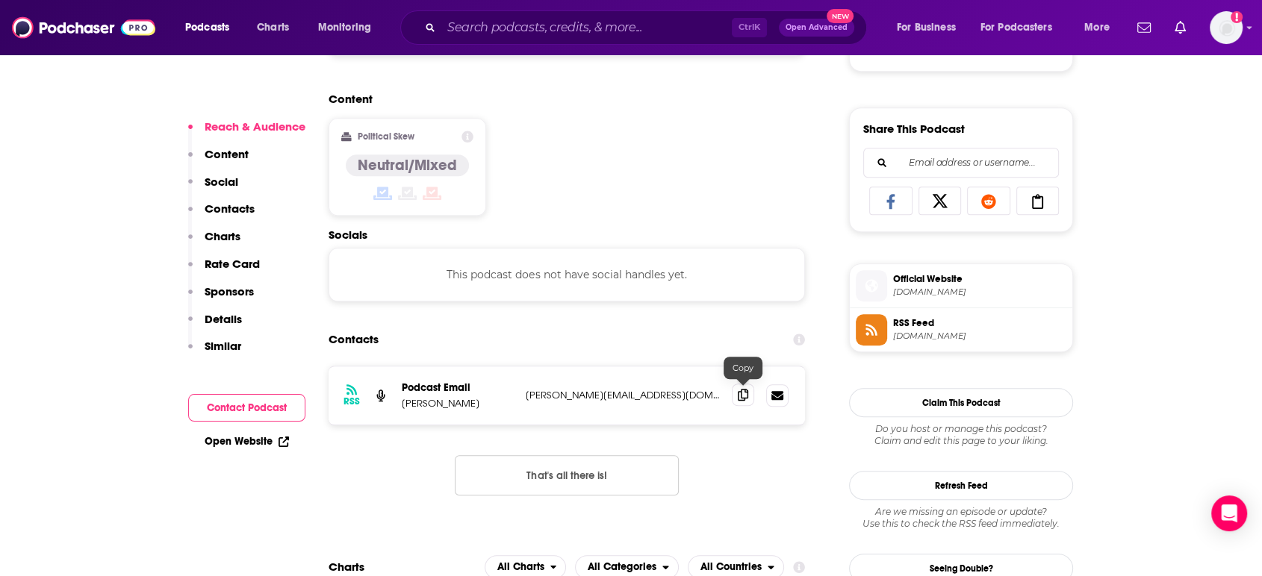
click at [743, 393] on icon at bounding box center [743, 395] width 10 height 12
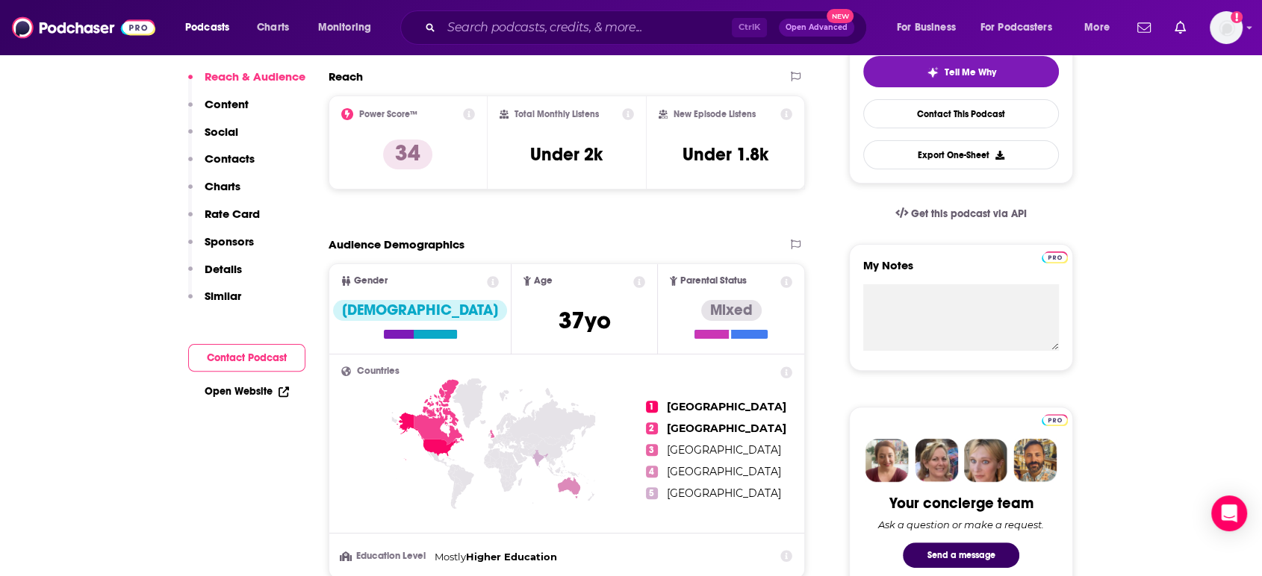
scroll to position [0, 0]
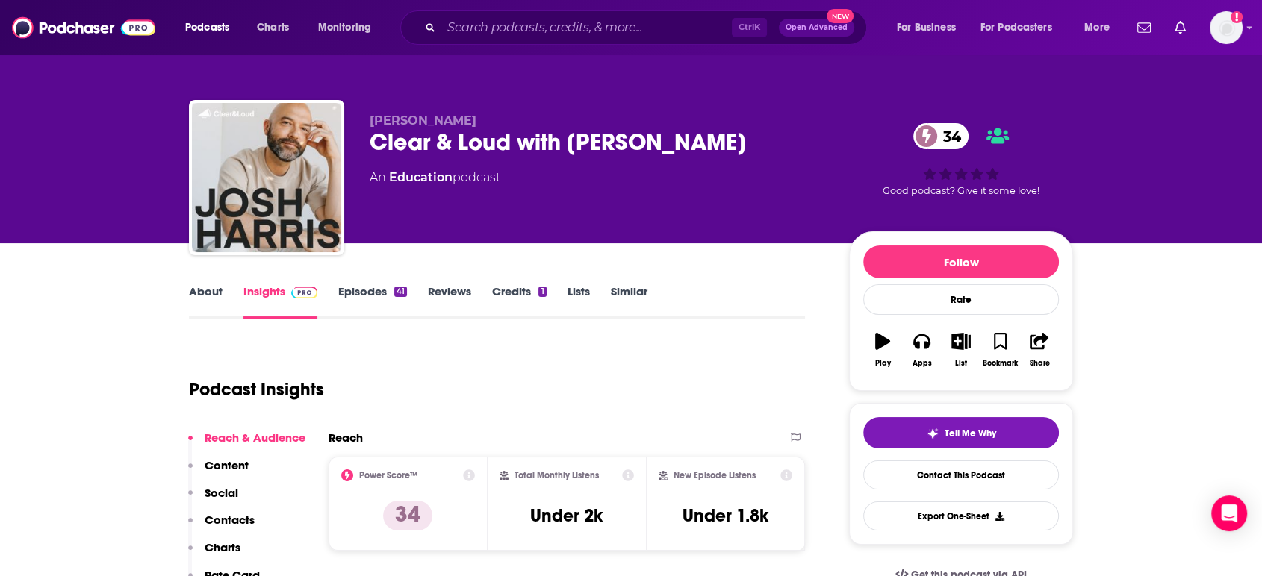
click at [208, 299] on link "About" at bounding box center [206, 301] width 34 height 34
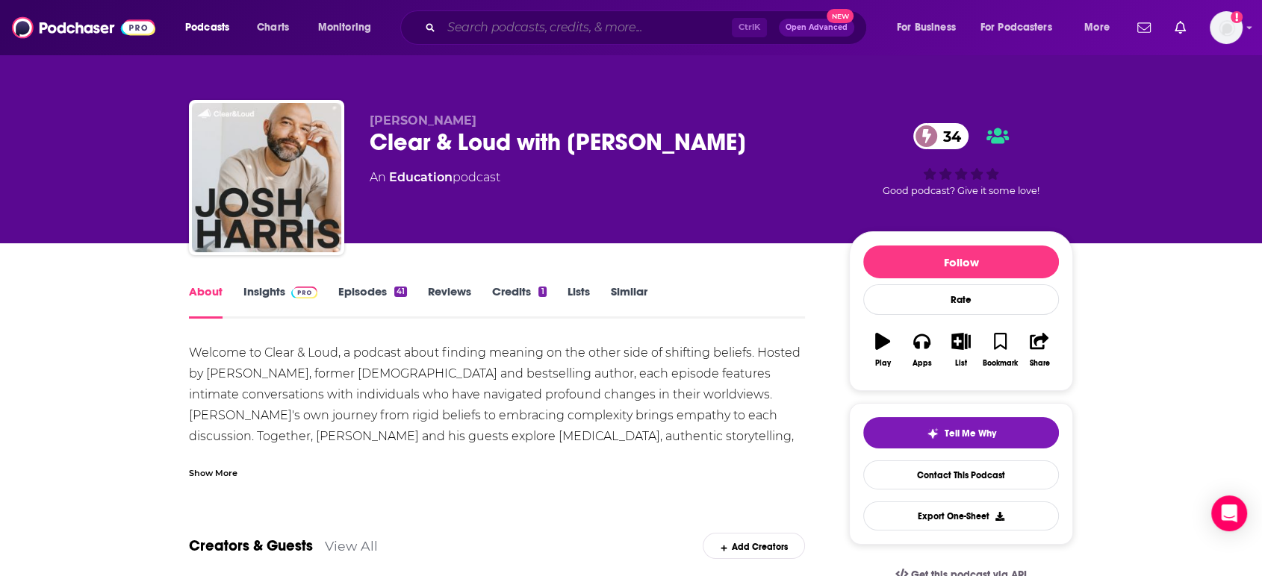
click at [559, 26] on input "Search podcasts, credits, & more..." at bounding box center [586, 28] width 290 height 24
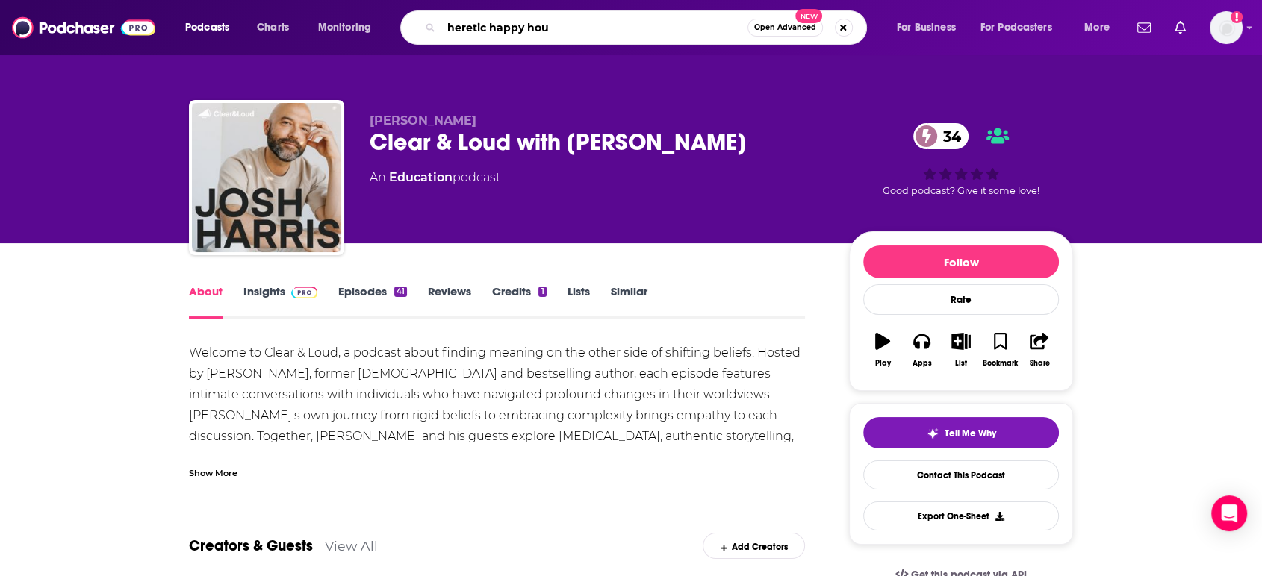
type input "heretic happy hour"
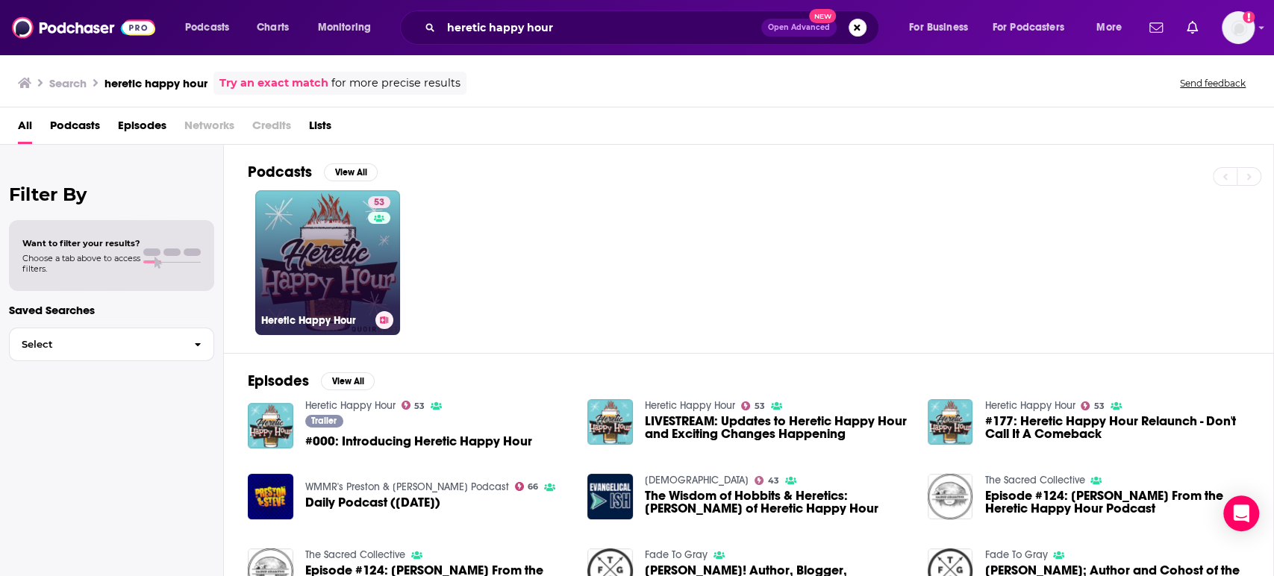
click at [374, 296] on div "53" at bounding box center [381, 253] width 26 height 115
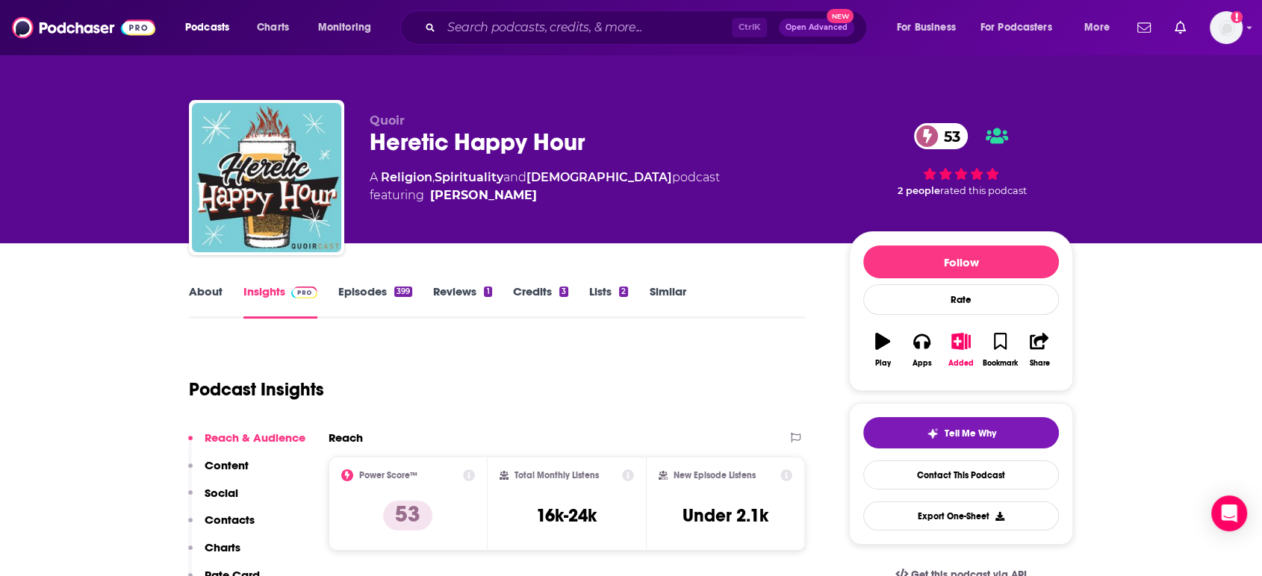
click at [189, 286] on link "About" at bounding box center [206, 301] width 34 height 34
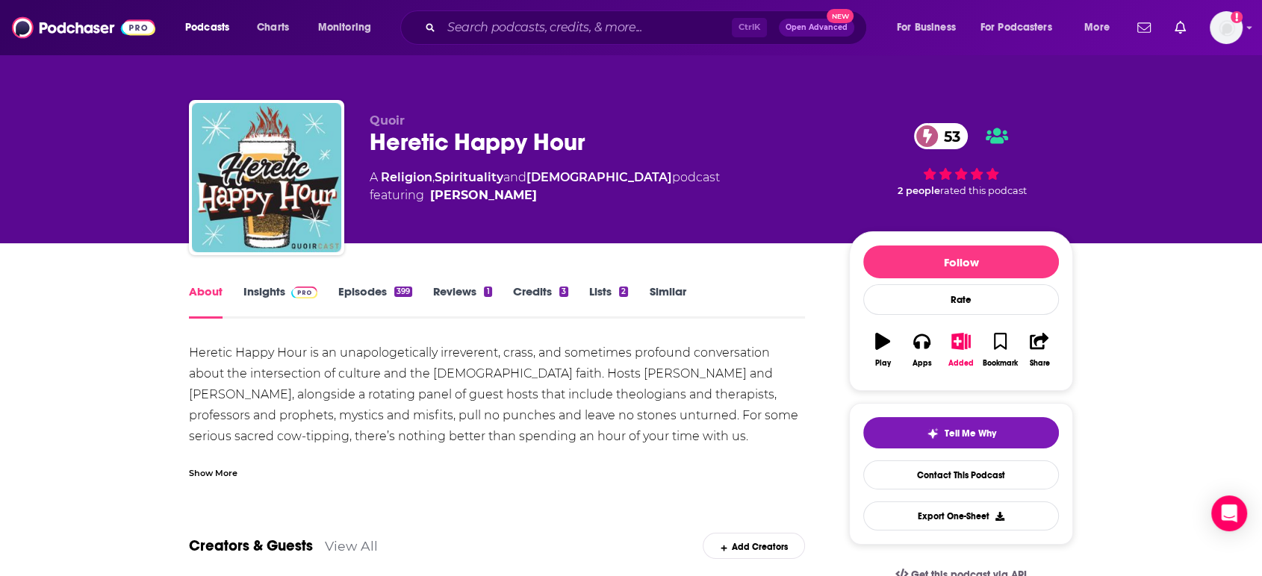
click at [232, 472] on div "Show More" at bounding box center [213, 472] width 49 height 14
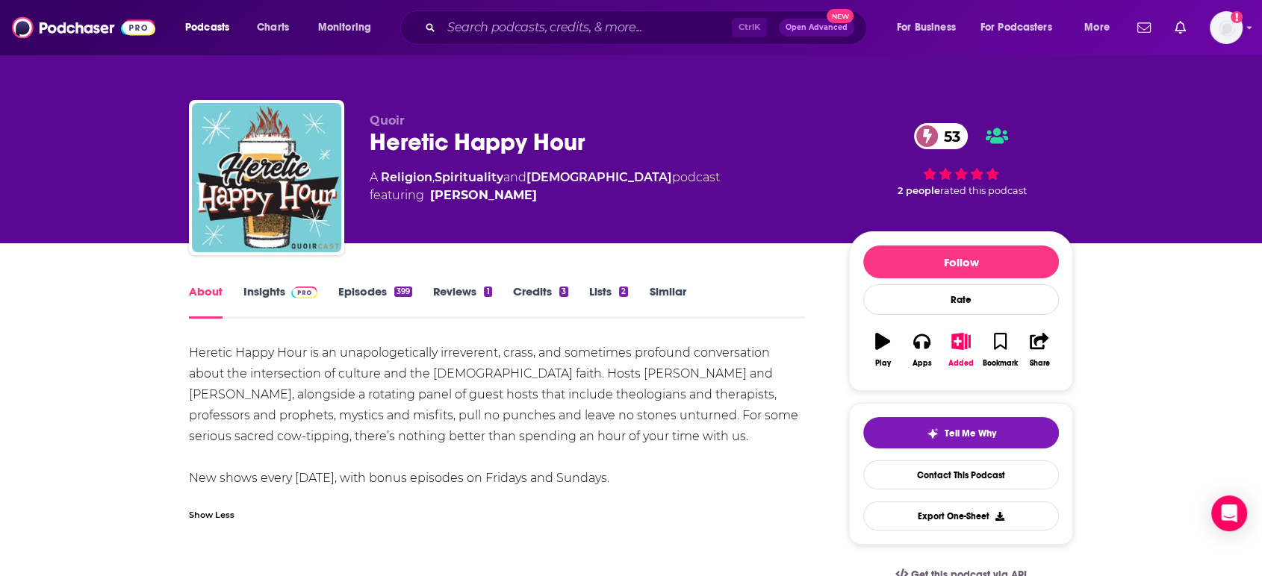
click at [270, 299] on link "Insights" at bounding box center [280, 301] width 74 height 34
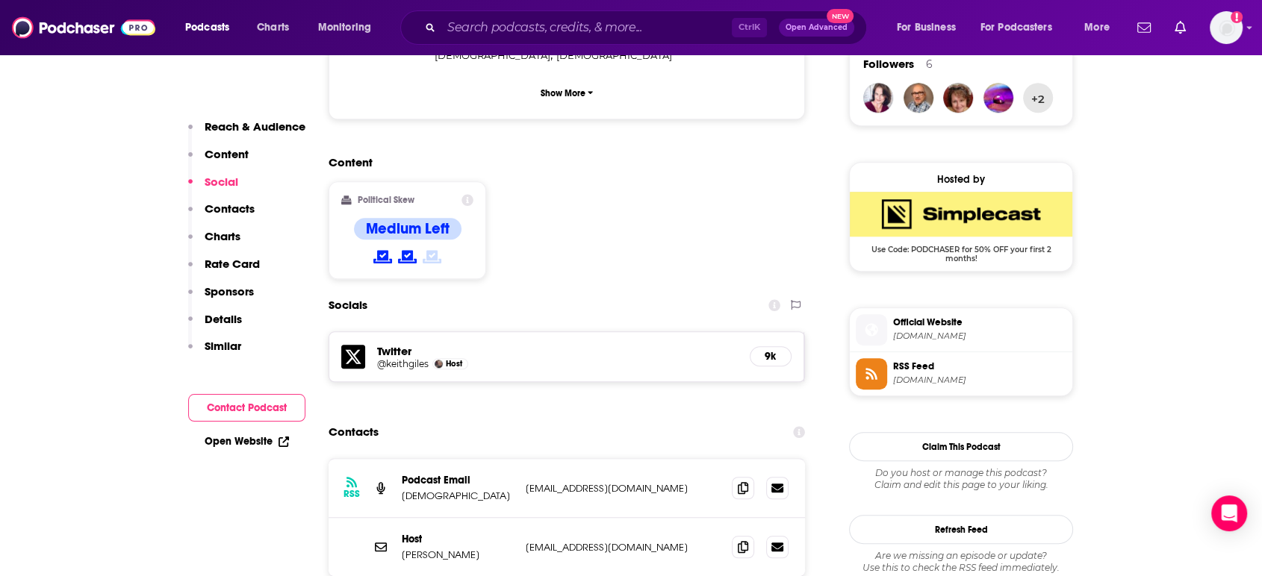
scroll to position [1106, 0]
click at [741, 540] on icon at bounding box center [743, 546] width 10 height 12
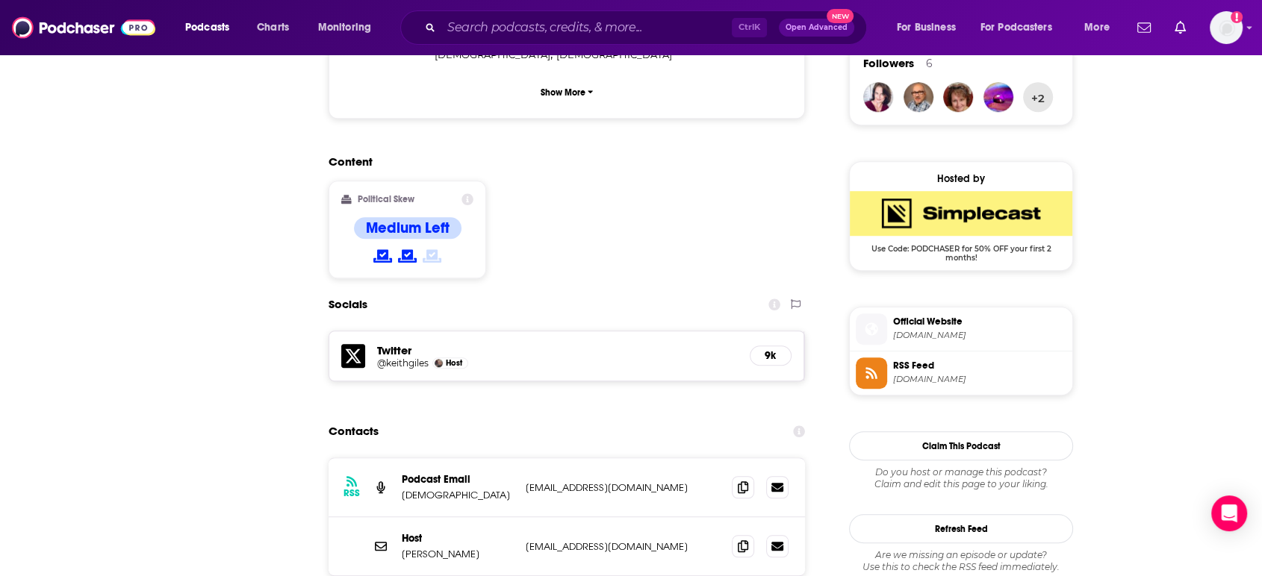
scroll to position [0, 0]
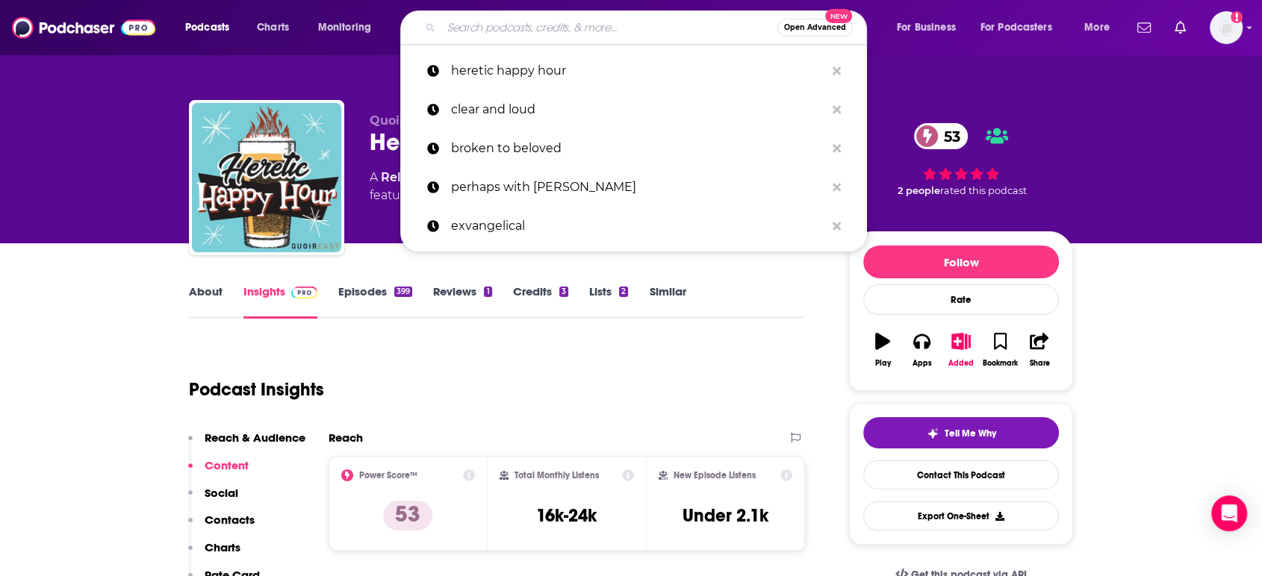
click at [538, 31] on input "Search podcasts, credits, & more..." at bounding box center [609, 28] width 336 height 24
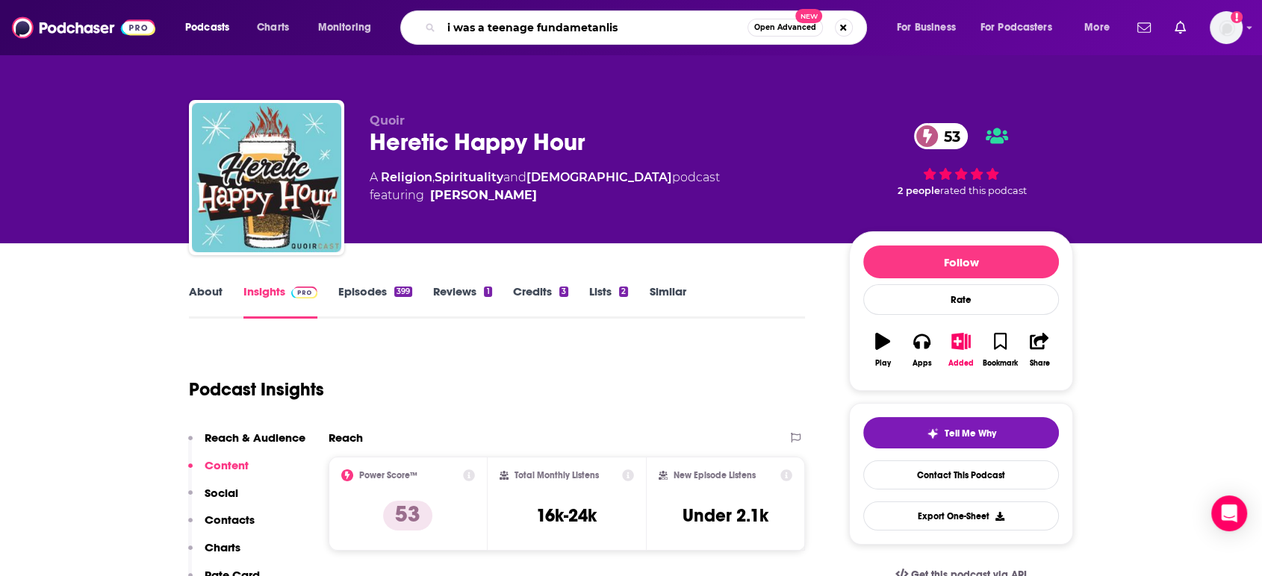
type input "i was a teenage fundametanlist"
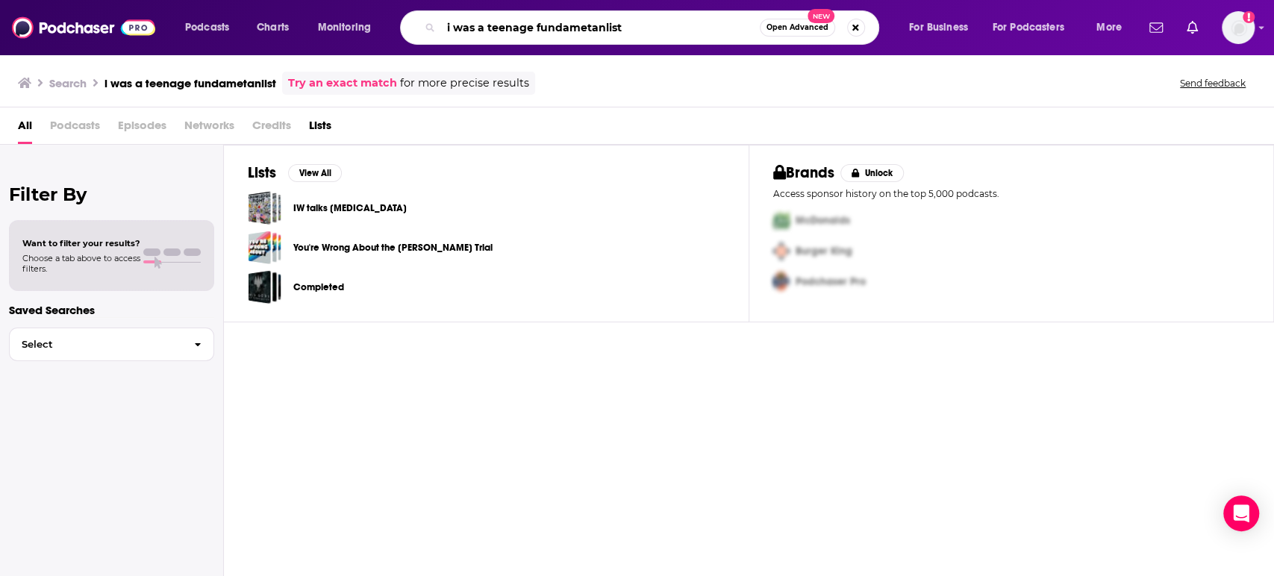
click at [632, 28] on input "i was a teenage fundametanlist" at bounding box center [600, 28] width 319 height 24
type input "i was a teenage fundamentalist"
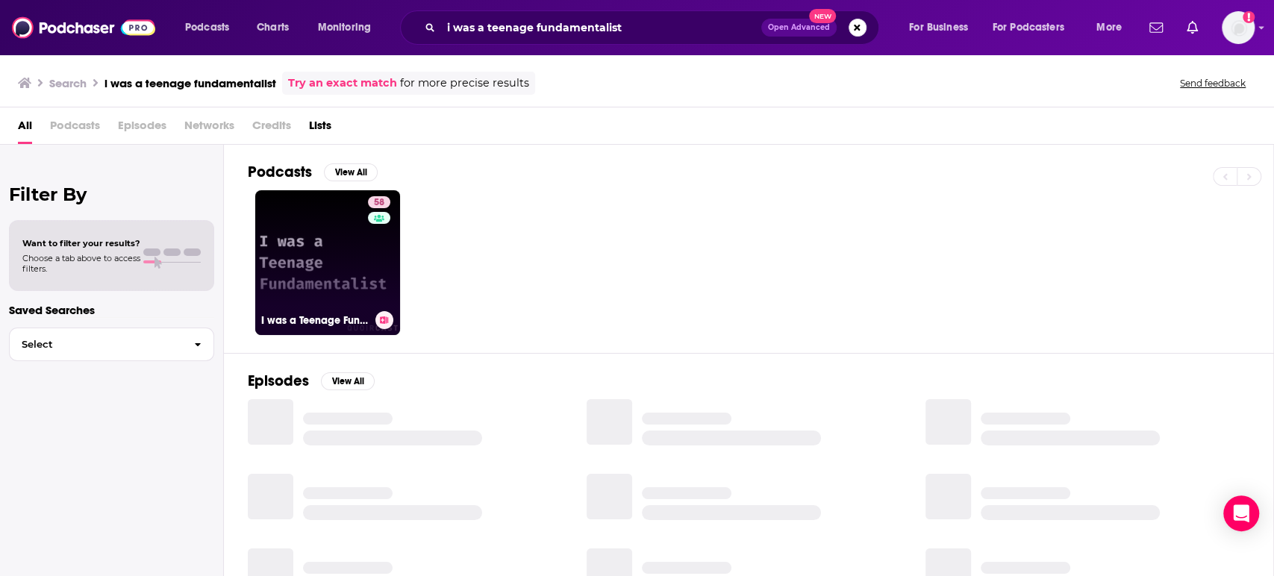
click at [347, 248] on link "58 I was a Teenage Fundamentalist. An Exvangelical podcast." at bounding box center [327, 262] width 145 height 145
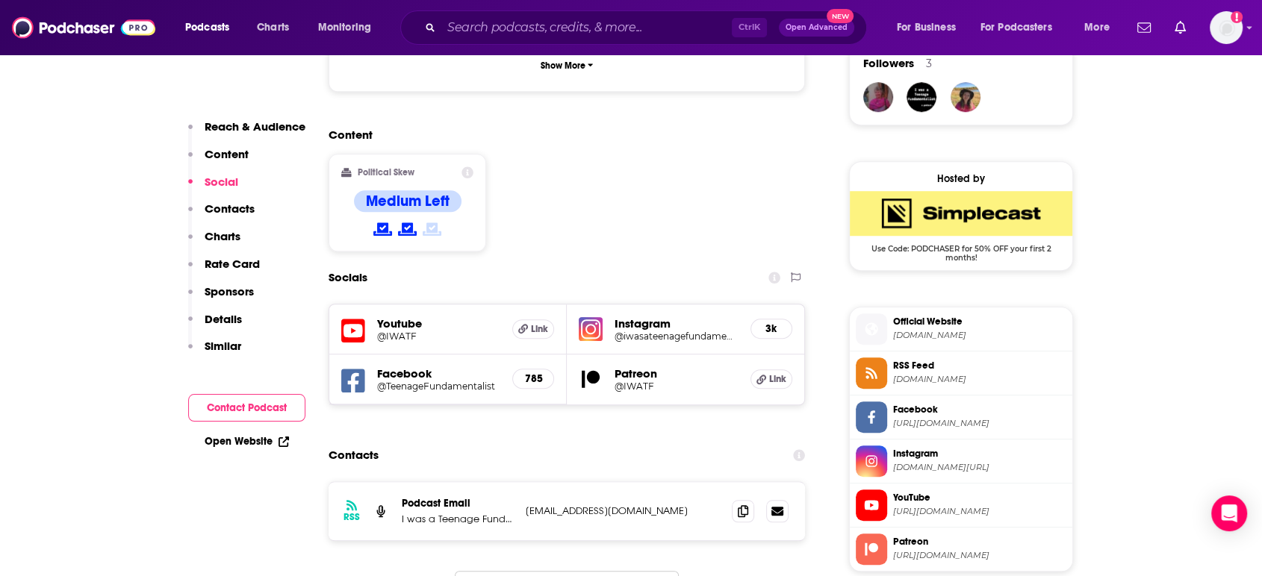
scroll to position [1327, 0]
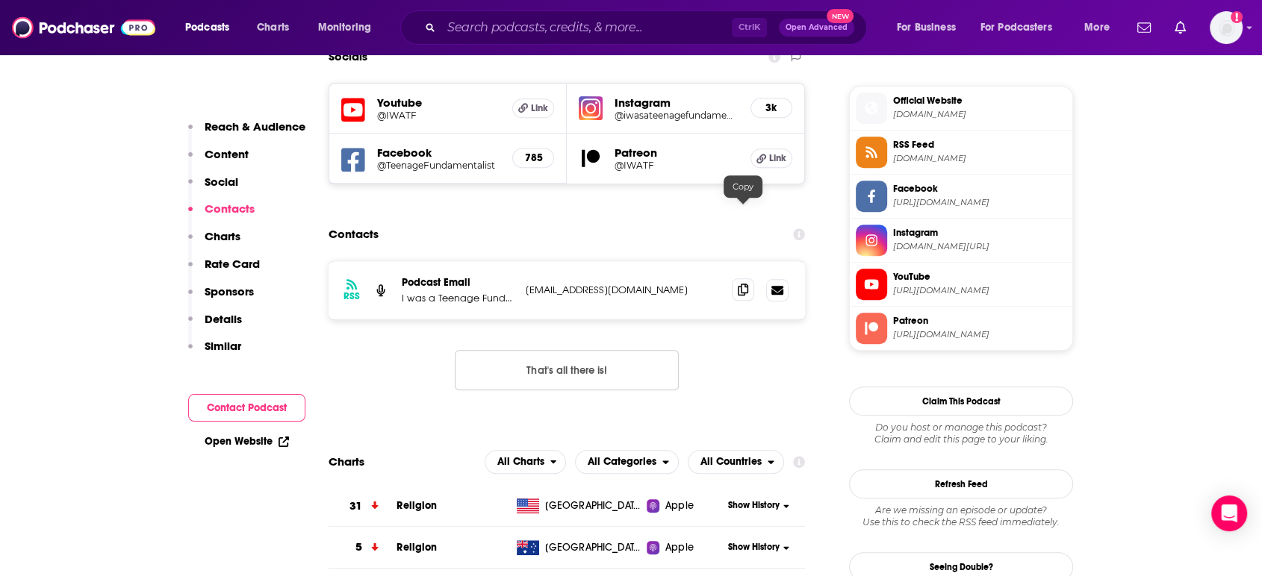
click at [740, 284] on icon at bounding box center [743, 290] width 10 height 12
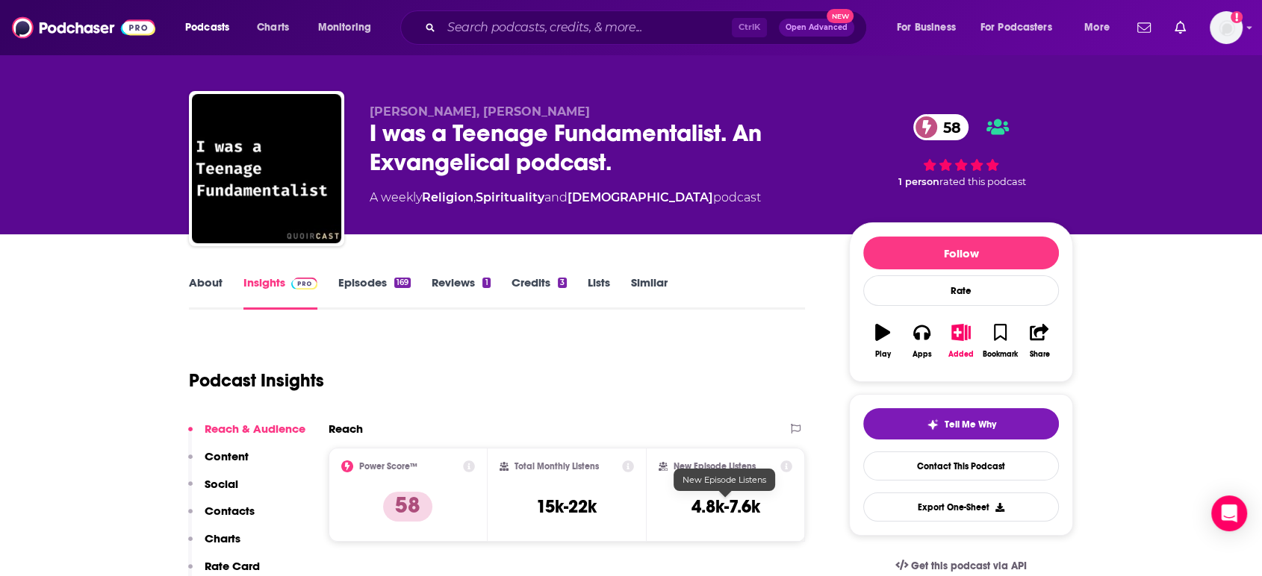
scroll to position [0, 0]
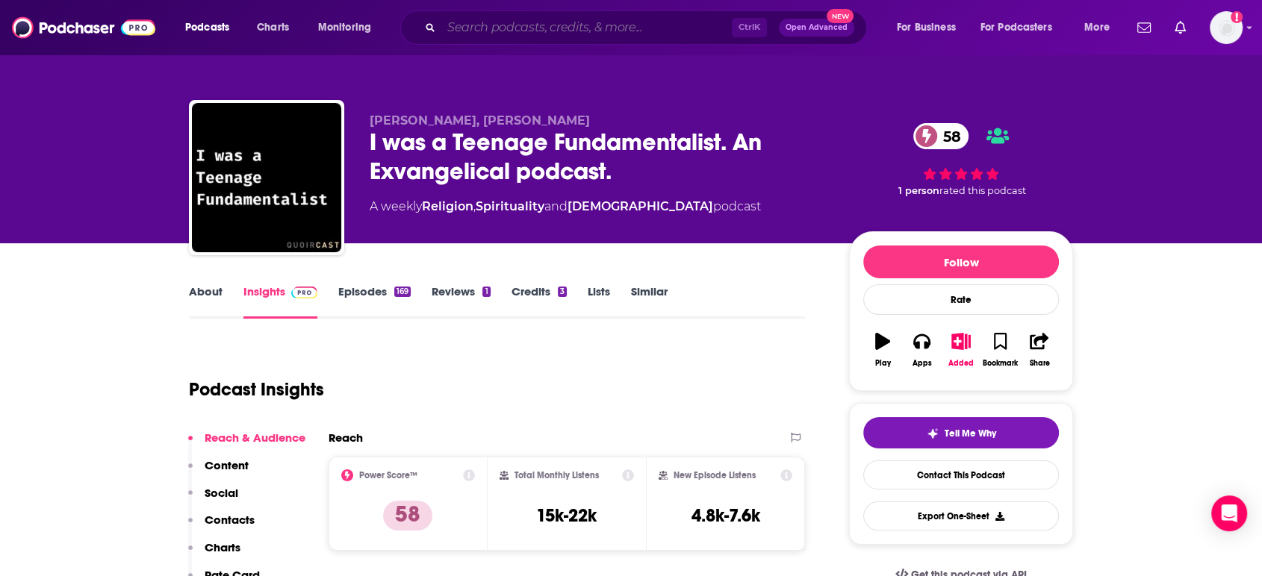
click at [526, 24] on input "Search podcasts, credits, & more..." at bounding box center [586, 28] width 290 height 24
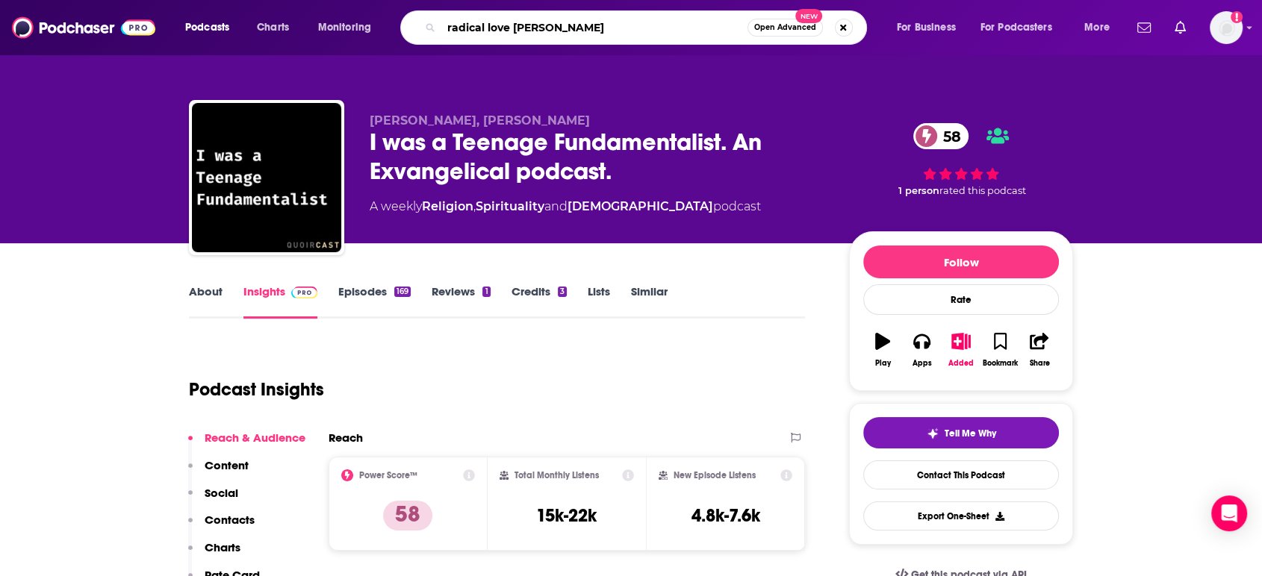
type input "radical love liv"
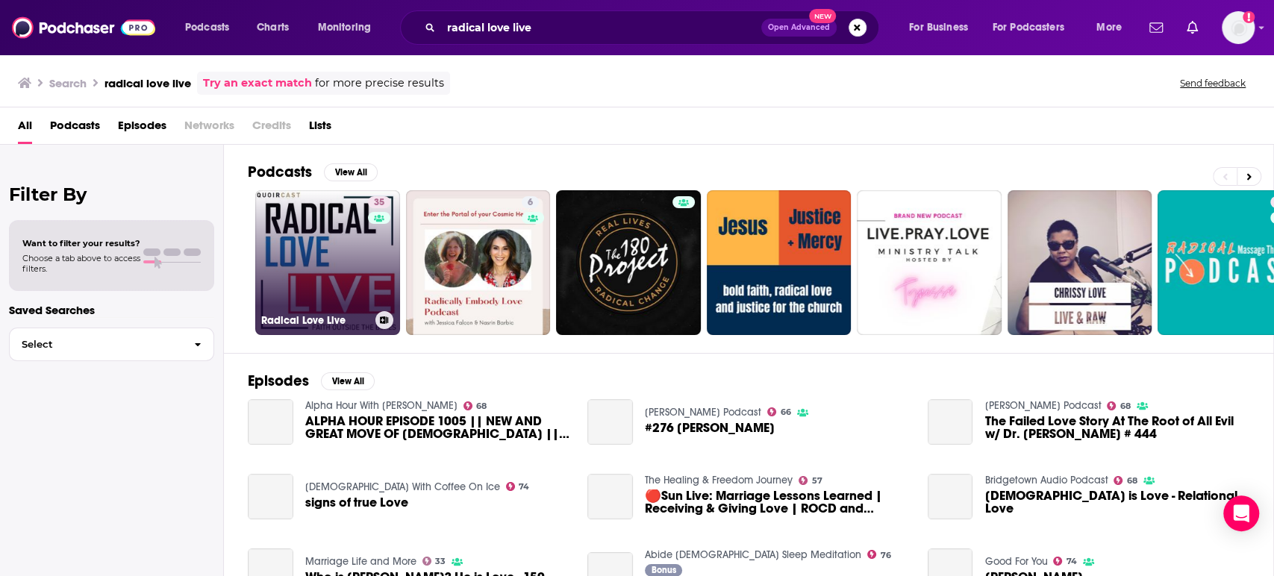
click at [352, 261] on link "35 Radical Love Live" at bounding box center [327, 262] width 145 height 145
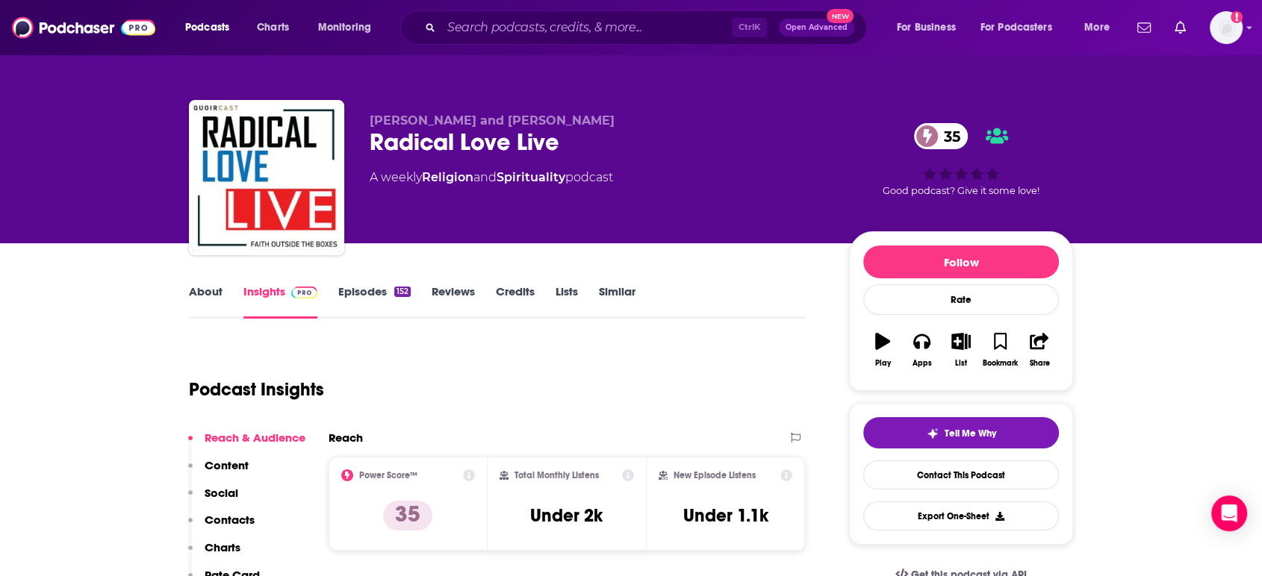
click at [198, 293] on link "About" at bounding box center [206, 301] width 34 height 34
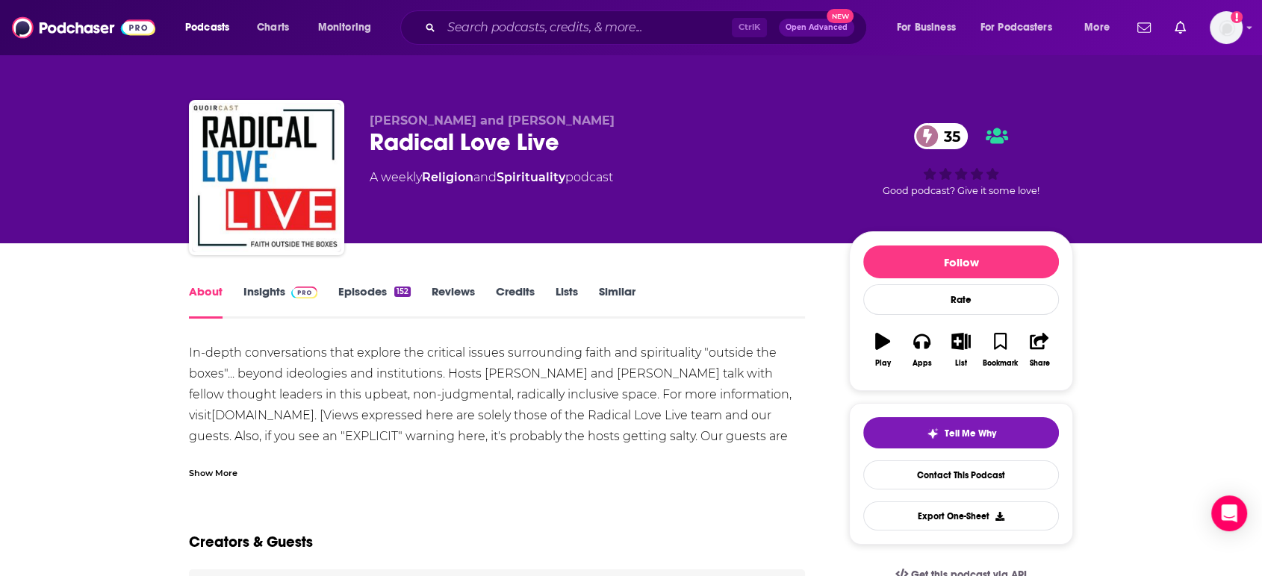
click at [261, 296] on link "Insights" at bounding box center [280, 301] width 74 height 34
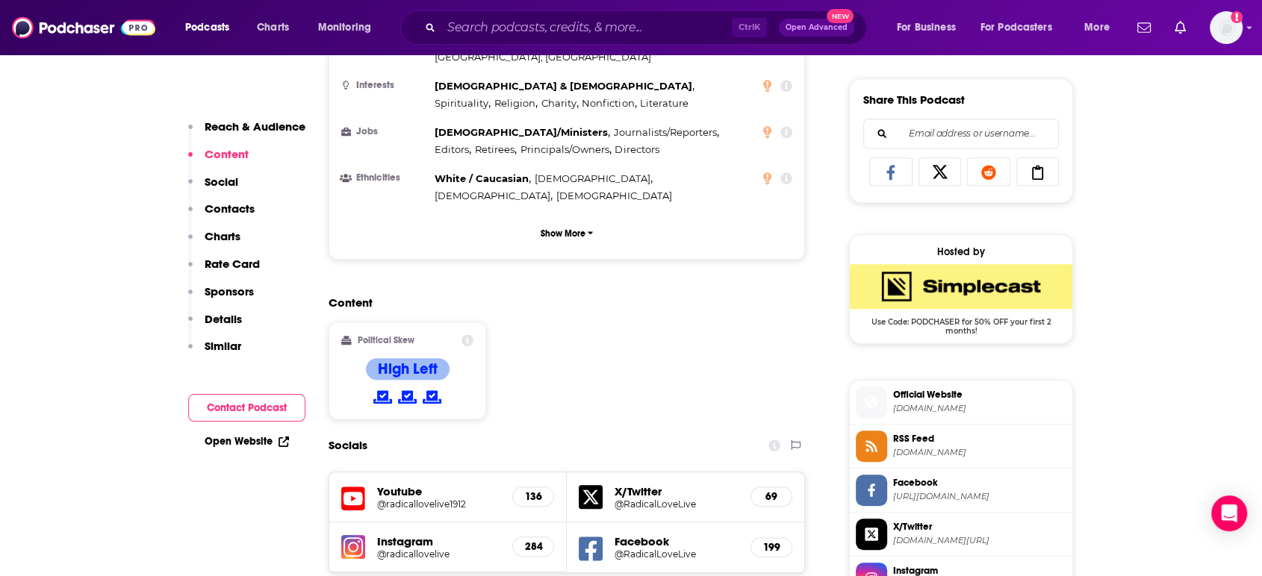
scroll to position [1327, 0]
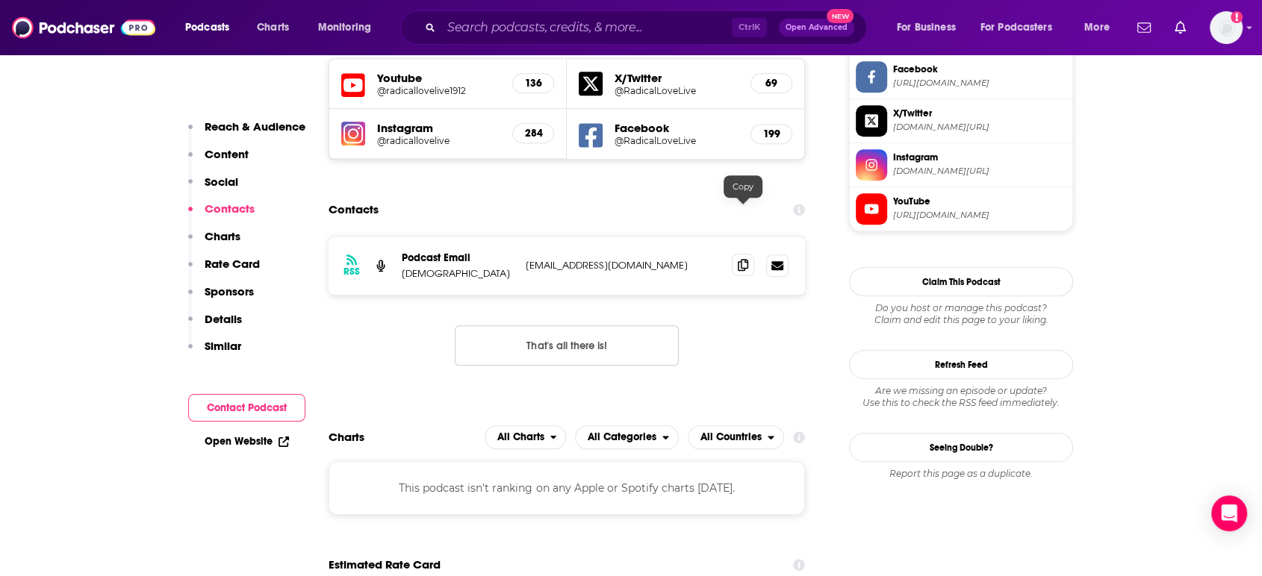
click at [735, 254] on span at bounding box center [743, 265] width 22 height 22
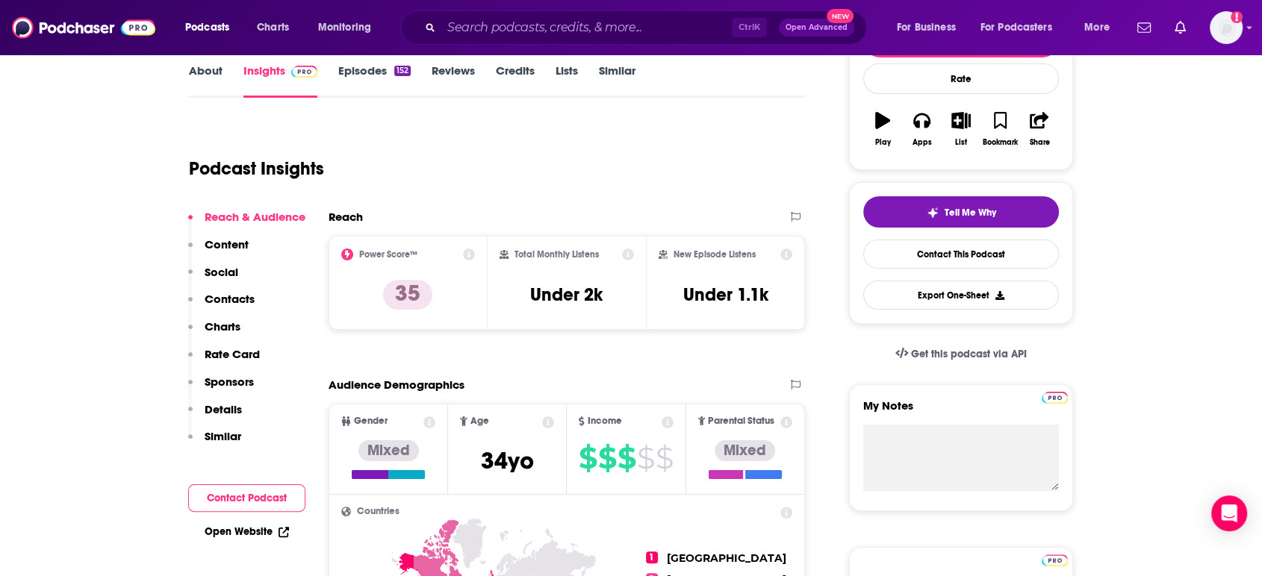
scroll to position [0, 0]
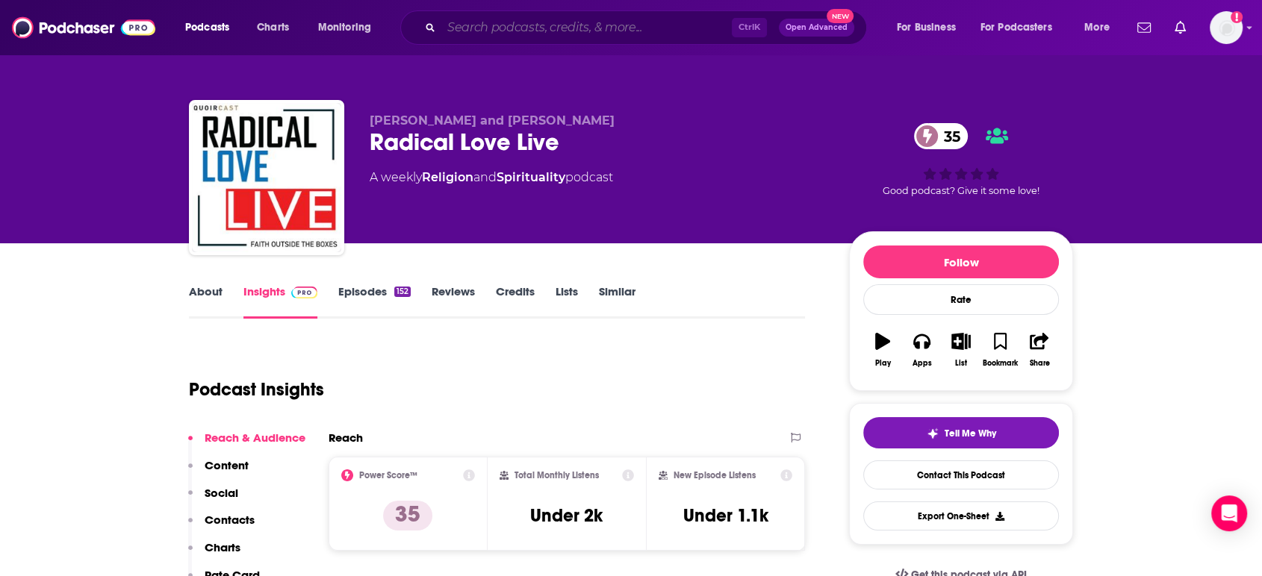
click at [594, 37] on input "Search podcasts, credits, & more..." at bounding box center [586, 28] width 290 height 24
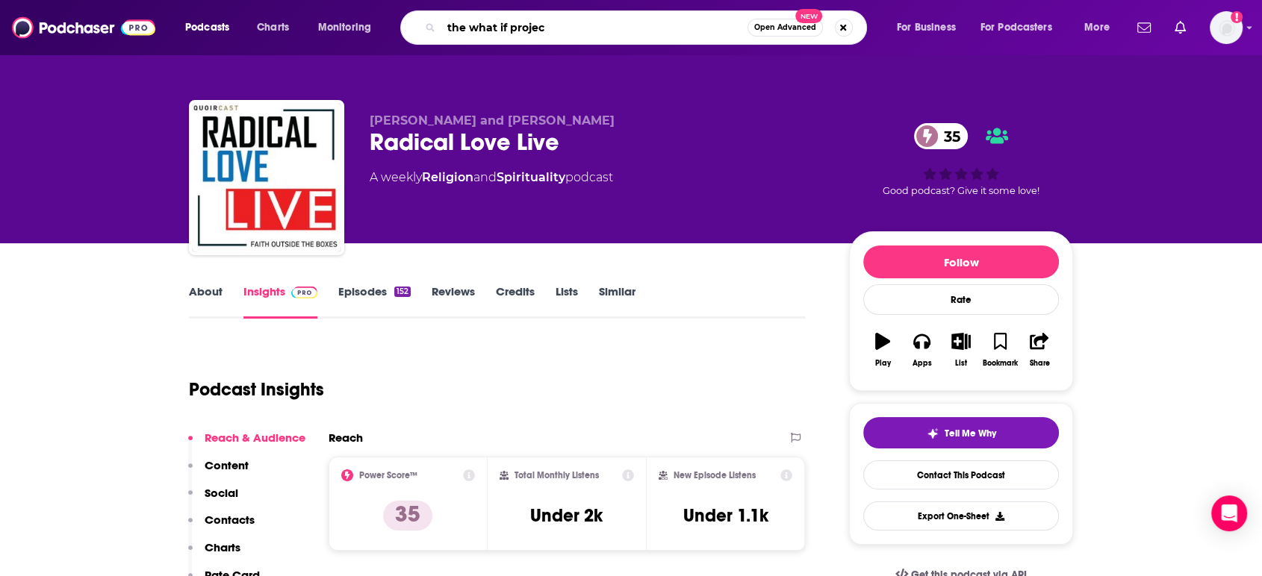
type input "the what if project"
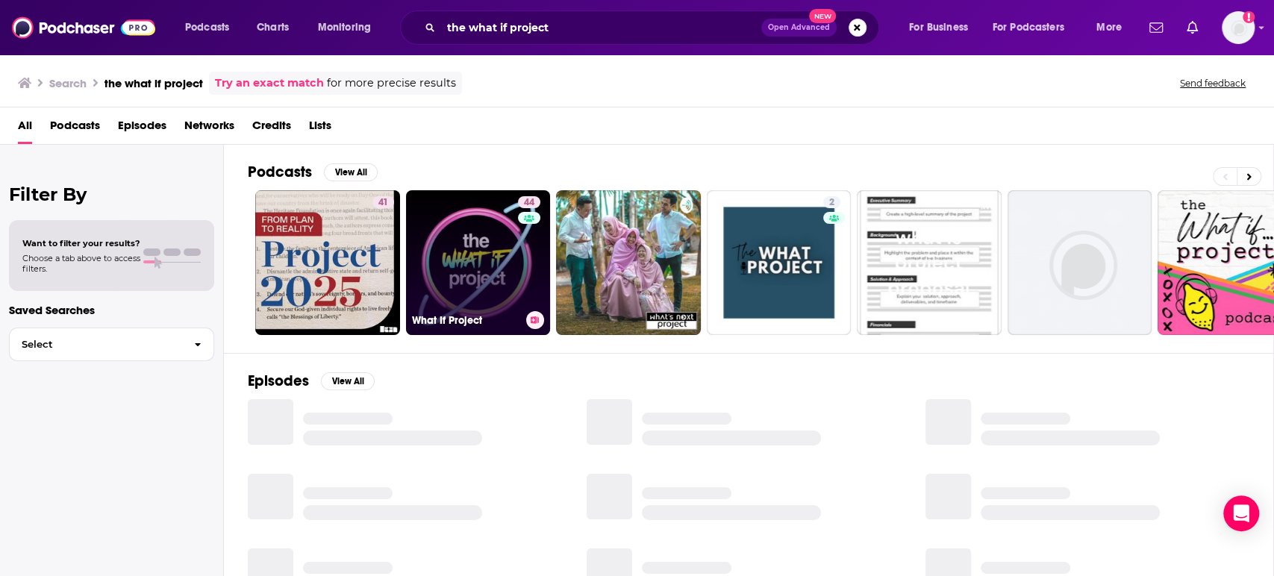
click at [445, 261] on link "44 What If Project" at bounding box center [478, 262] width 145 height 145
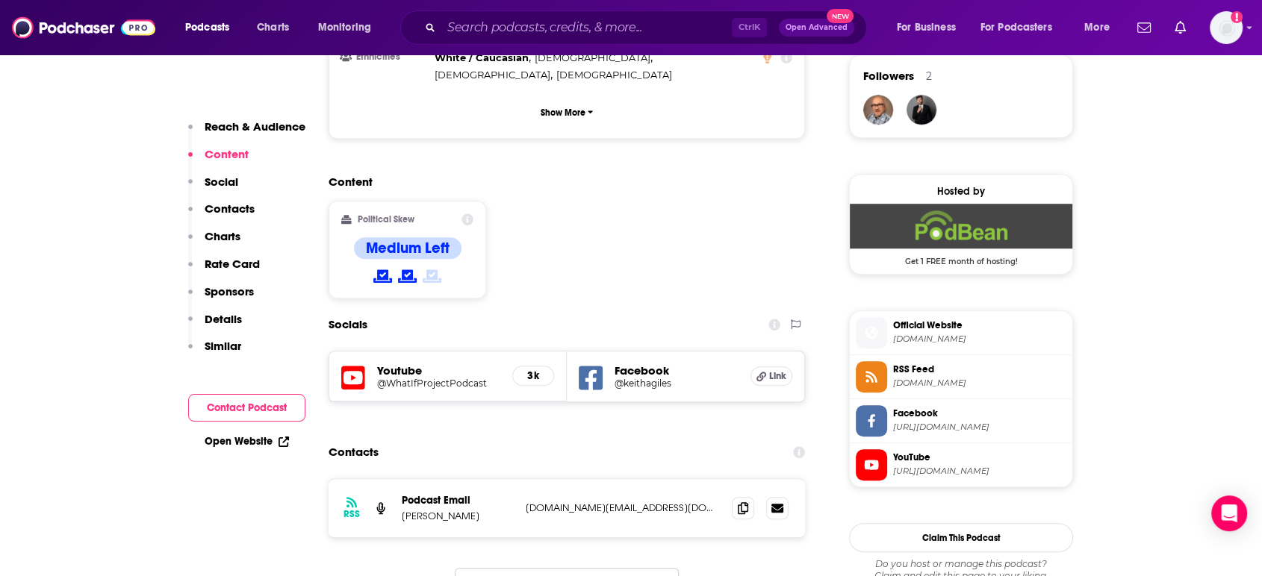
scroll to position [1106, 0]
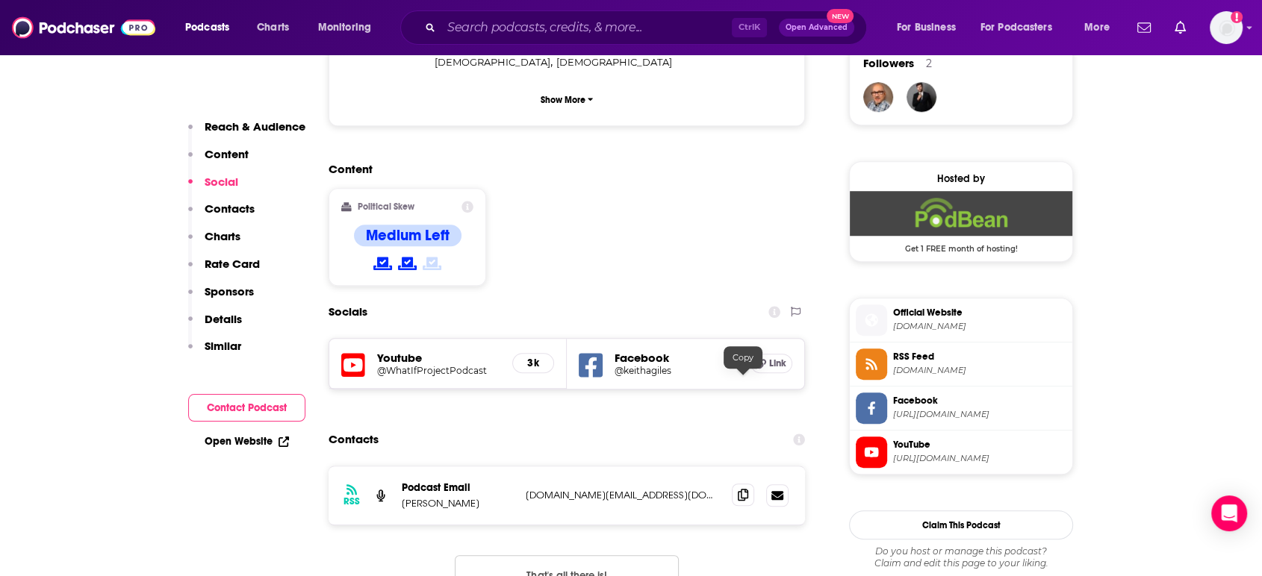
click at [747, 489] on icon at bounding box center [743, 495] width 10 height 12
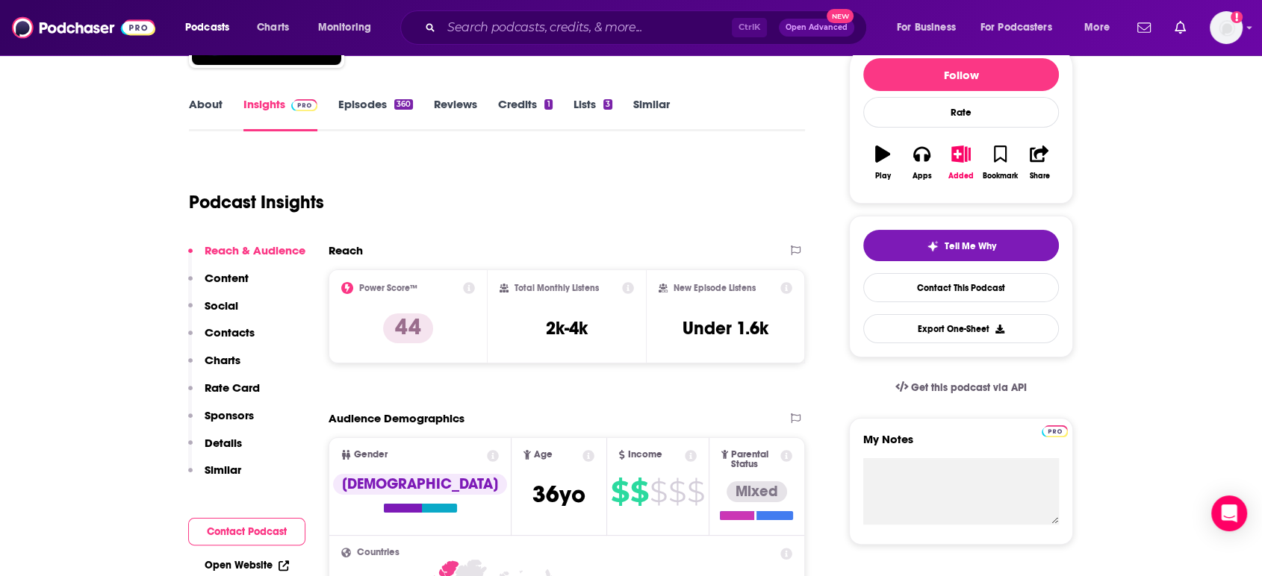
scroll to position [0, 0]
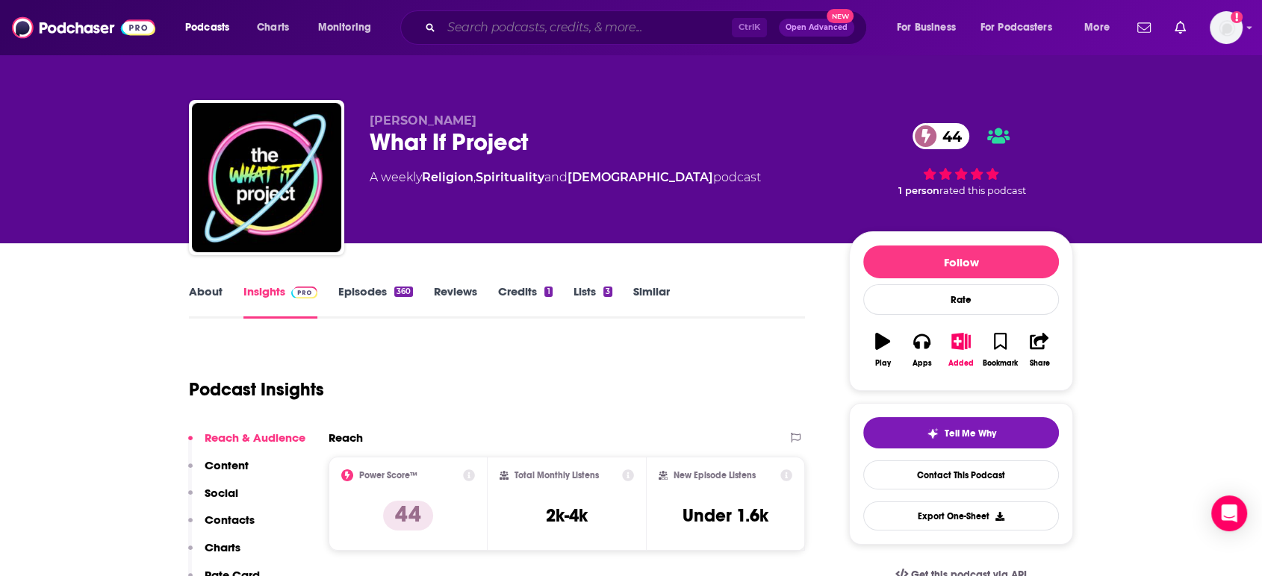
click at [549, 22] on input "Search podcasts, credits, & more..." at bounding box center [586, 28] width 290 height 24
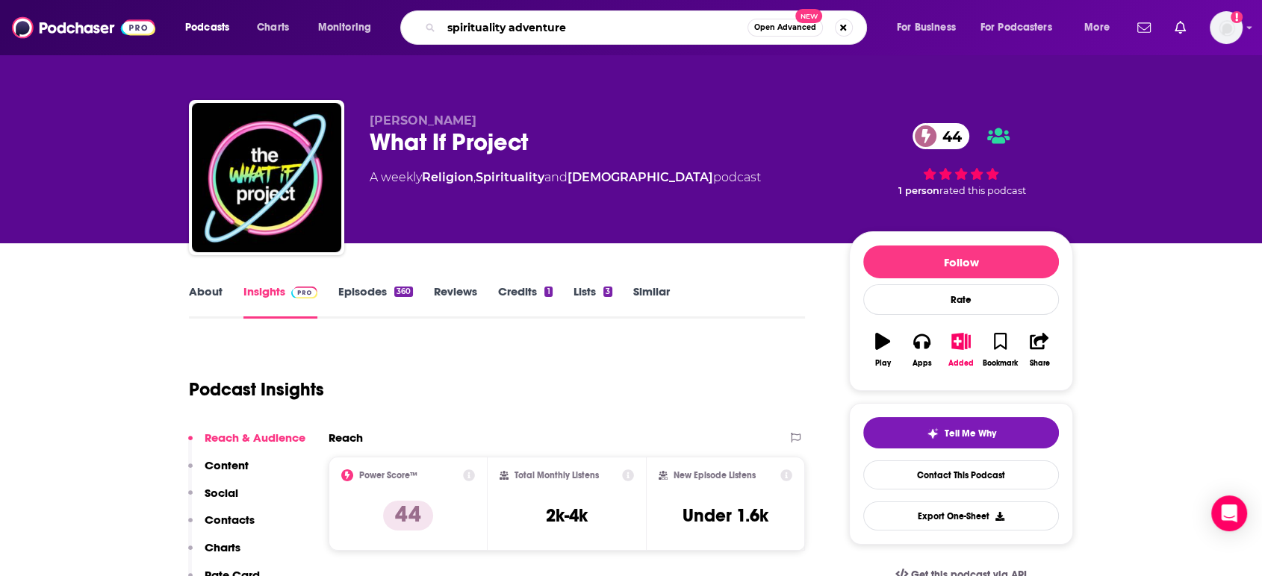
type input "spirituality adventures"
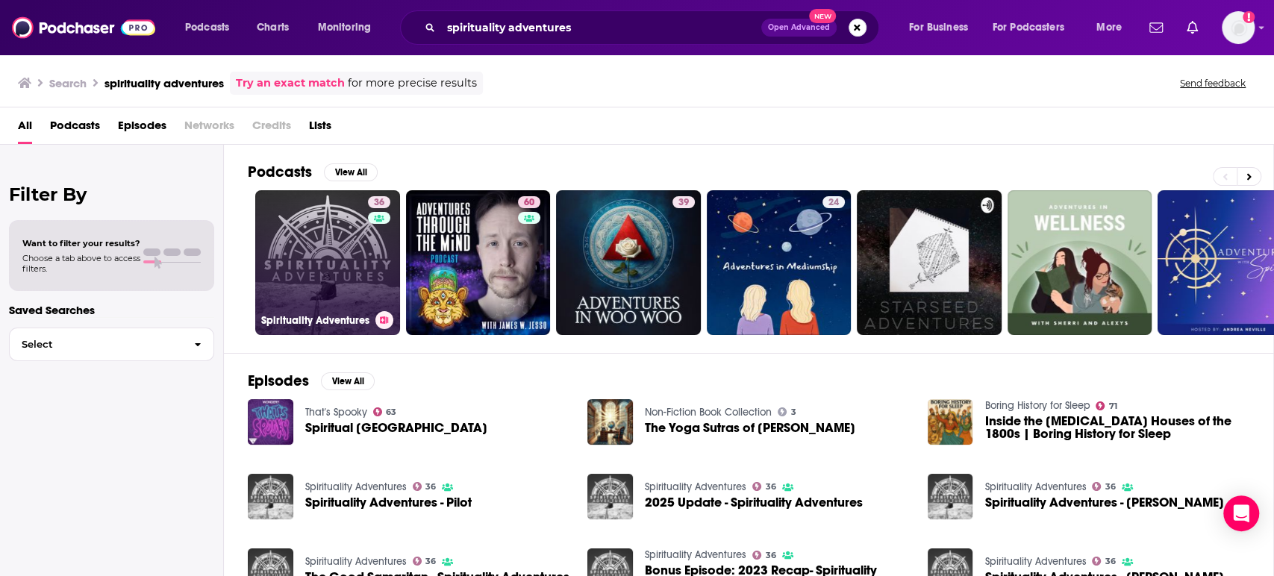
click at [339, 261] on link "36 Spirituality Adventures" at bounding box center [327, 262] width 145 height 145
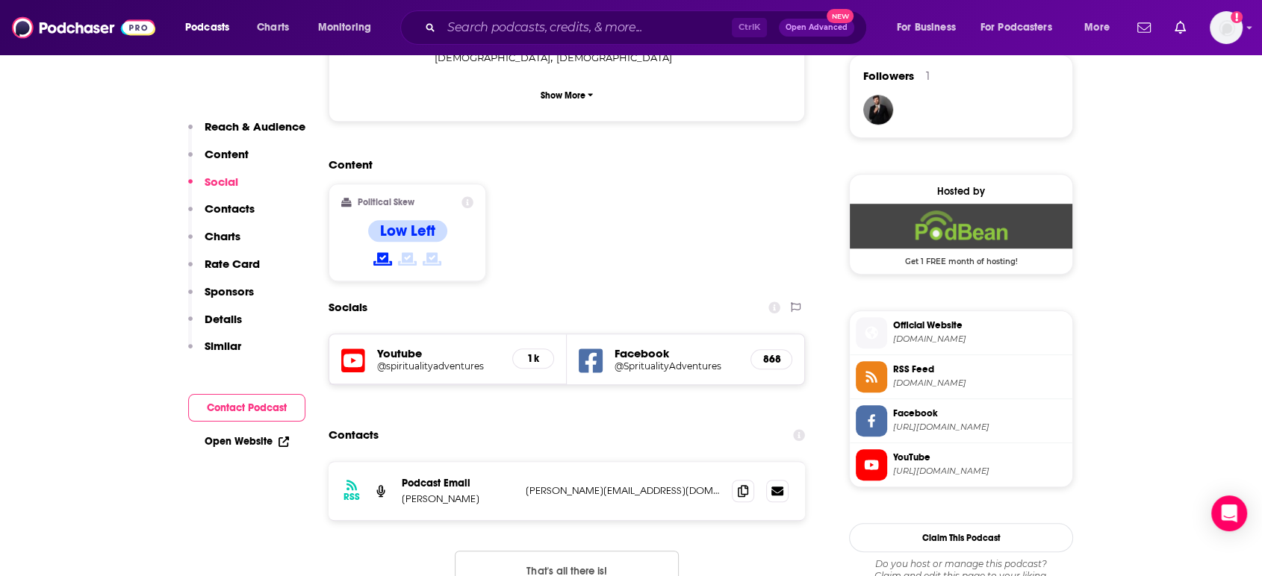
scroll to position [1106, 0]
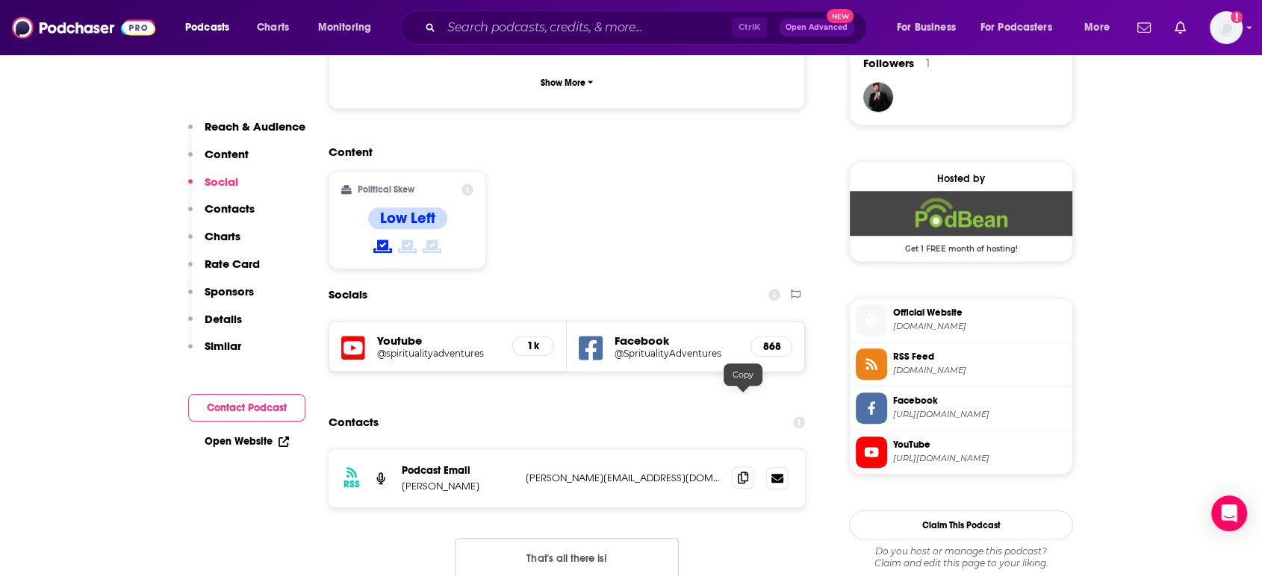
click at [747, 467] on span at bounding box center [743, 478] width 22 height 22
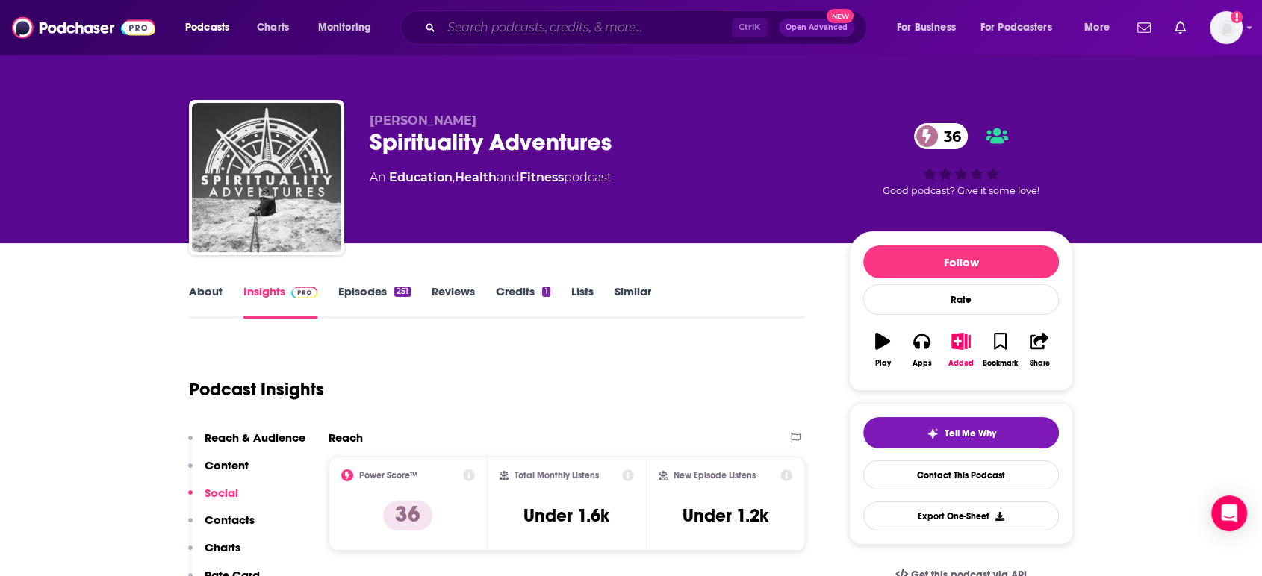
click at [544, 21] on input "Search podcasts, credits, & more..." at bounding box center [586, 28] width 290 height 24
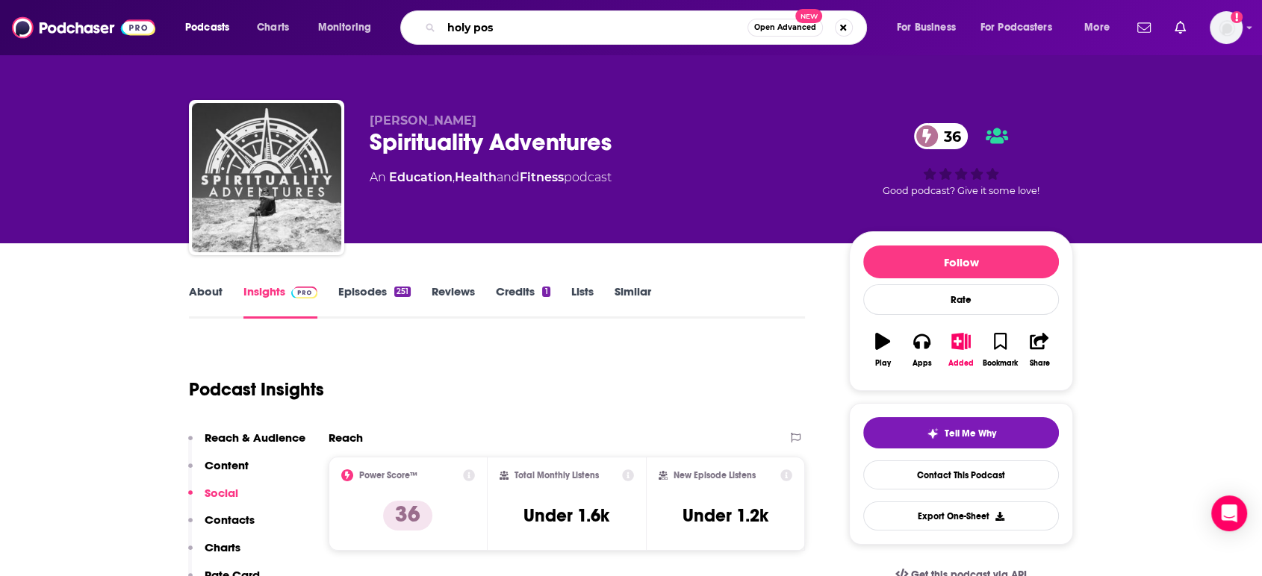
type input "holy post"
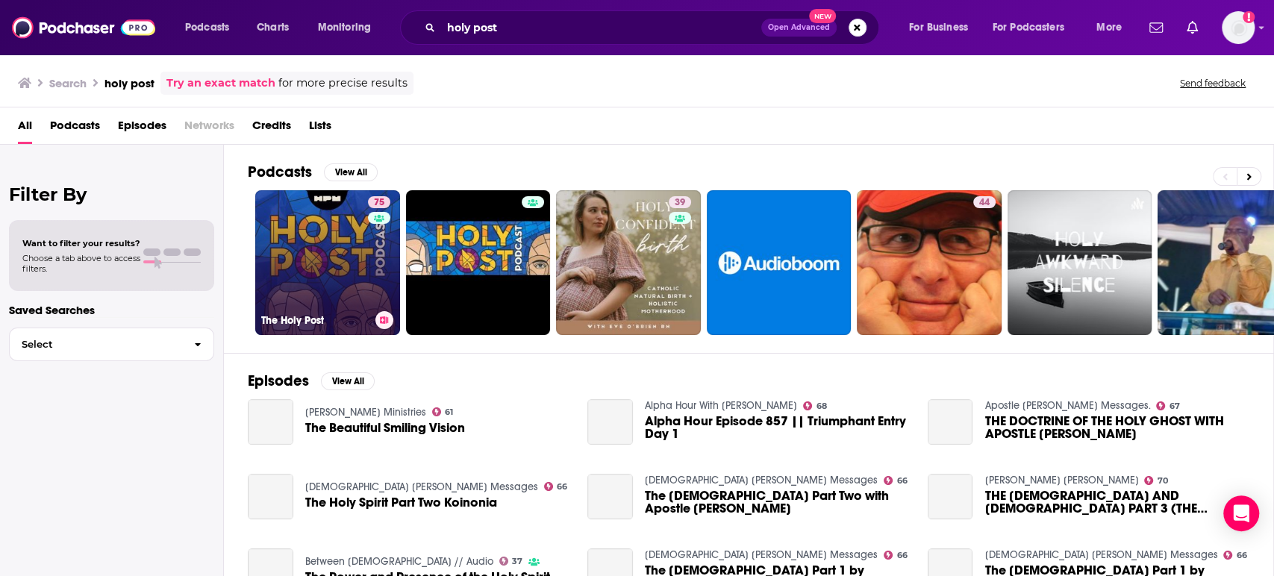
click at [297, 249] on link "75 The Holy Post" at bounding box center [327, 262] width 145 height 145
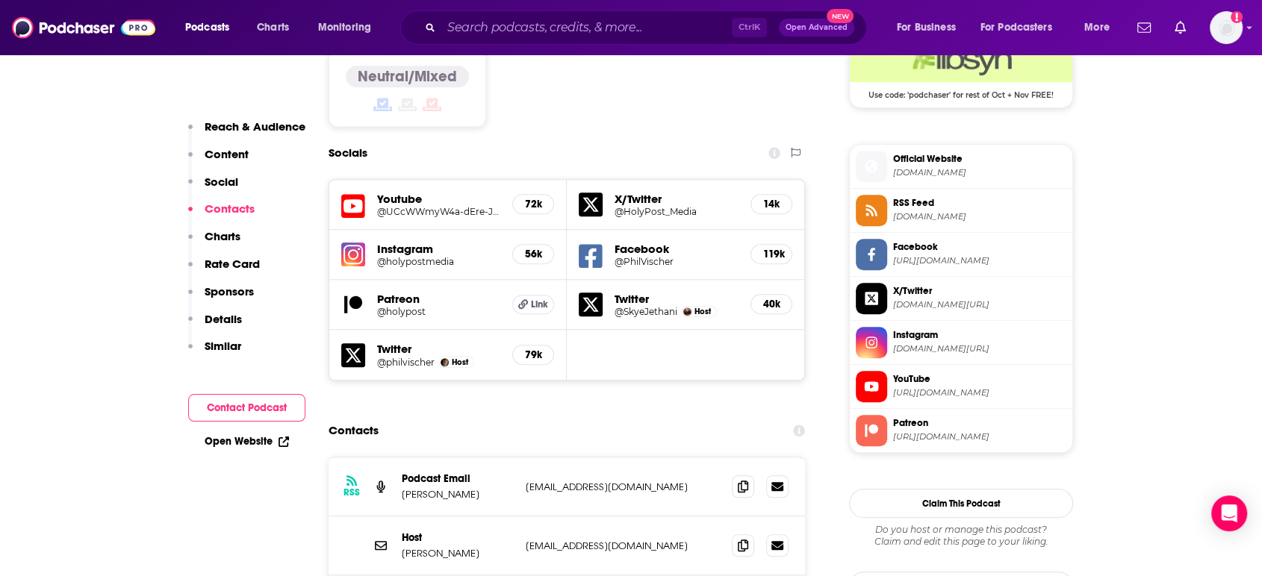
scroll to position [1327, 0]
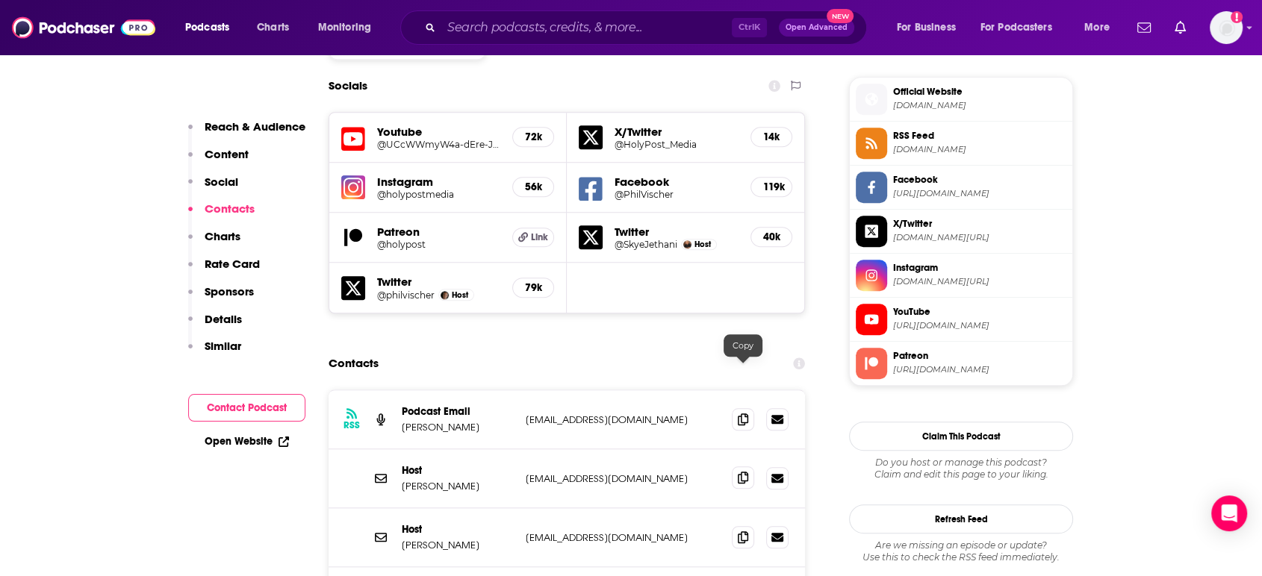
click at [747, 472] on icon at bounding box center [743, 478] width 10 height 12
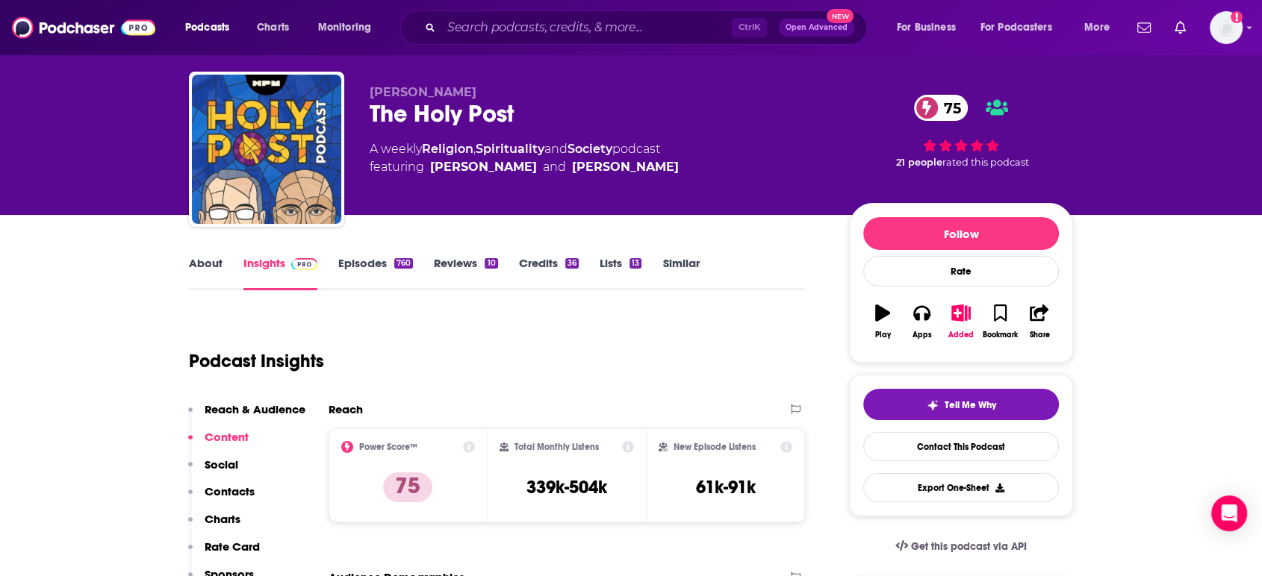
scroll to position [0, 0]
